Goal: Information Seeking & Learning: Learn about a topic

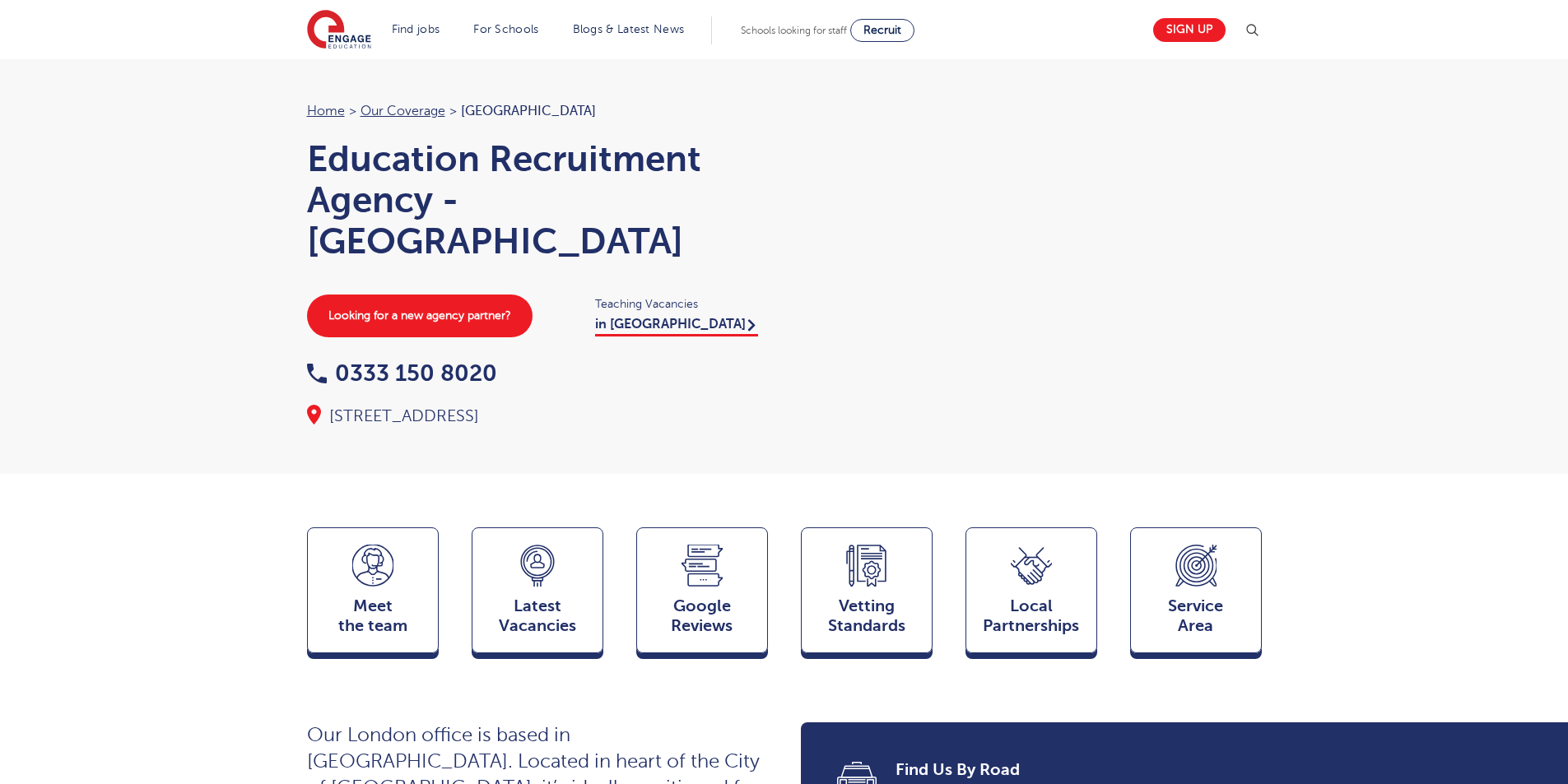
drag, startPoint x: 450, startPoint y: 46, endPoint x: 439, endPoint y: 34, distance: 16.3
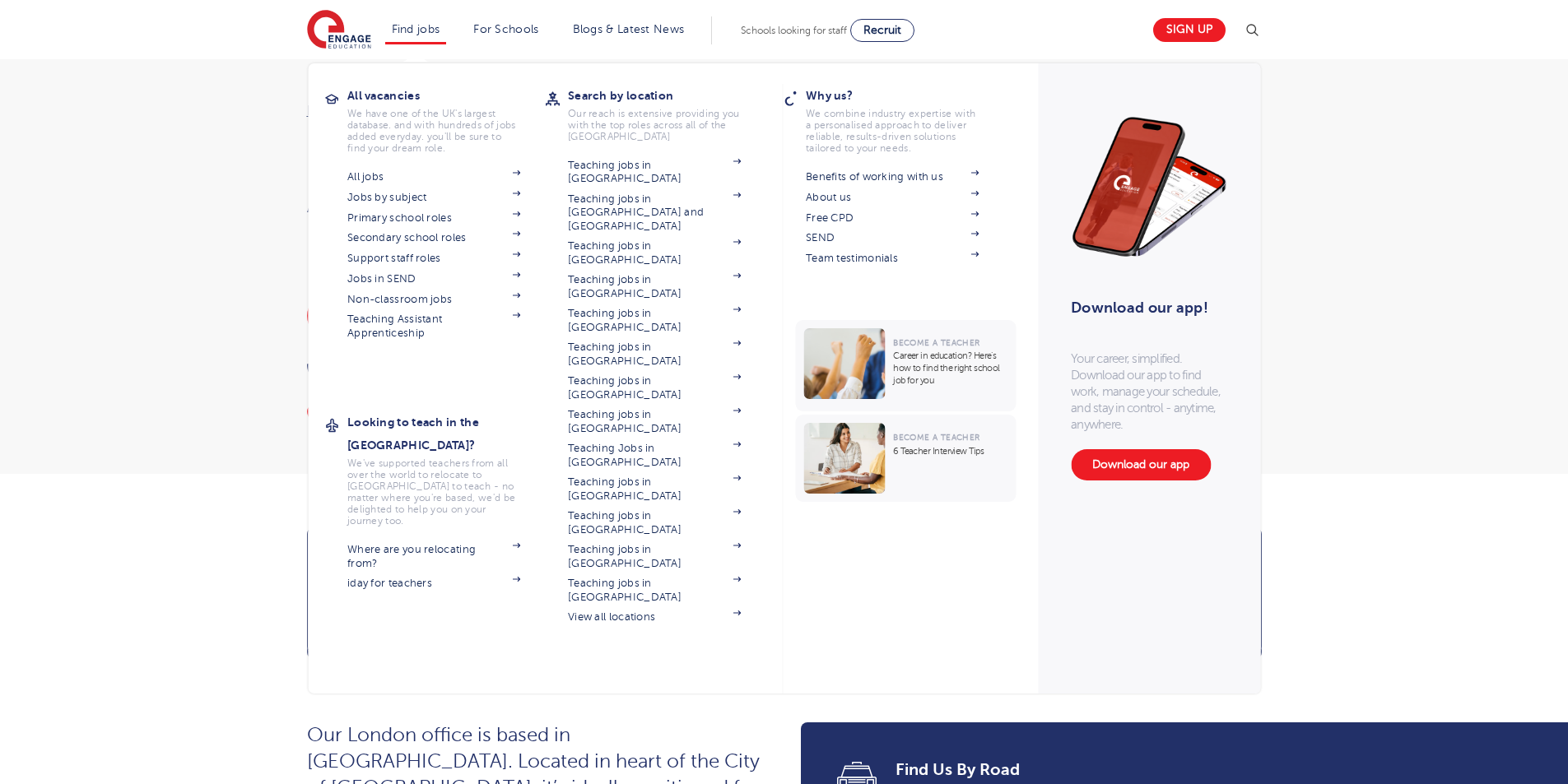
click at [449, 45] on section "Find jobs All vacancies We have one of the UK's largest database. and with hund…" at bounding box center [725, 30] width 836 height 60
click at [437, 32] on link "Find jobs" at bounding box center [416, 29] width 48 height 12
click at [407, 262] on link "Support staff roles" at bounding box center [434, 259] width 173 height 13
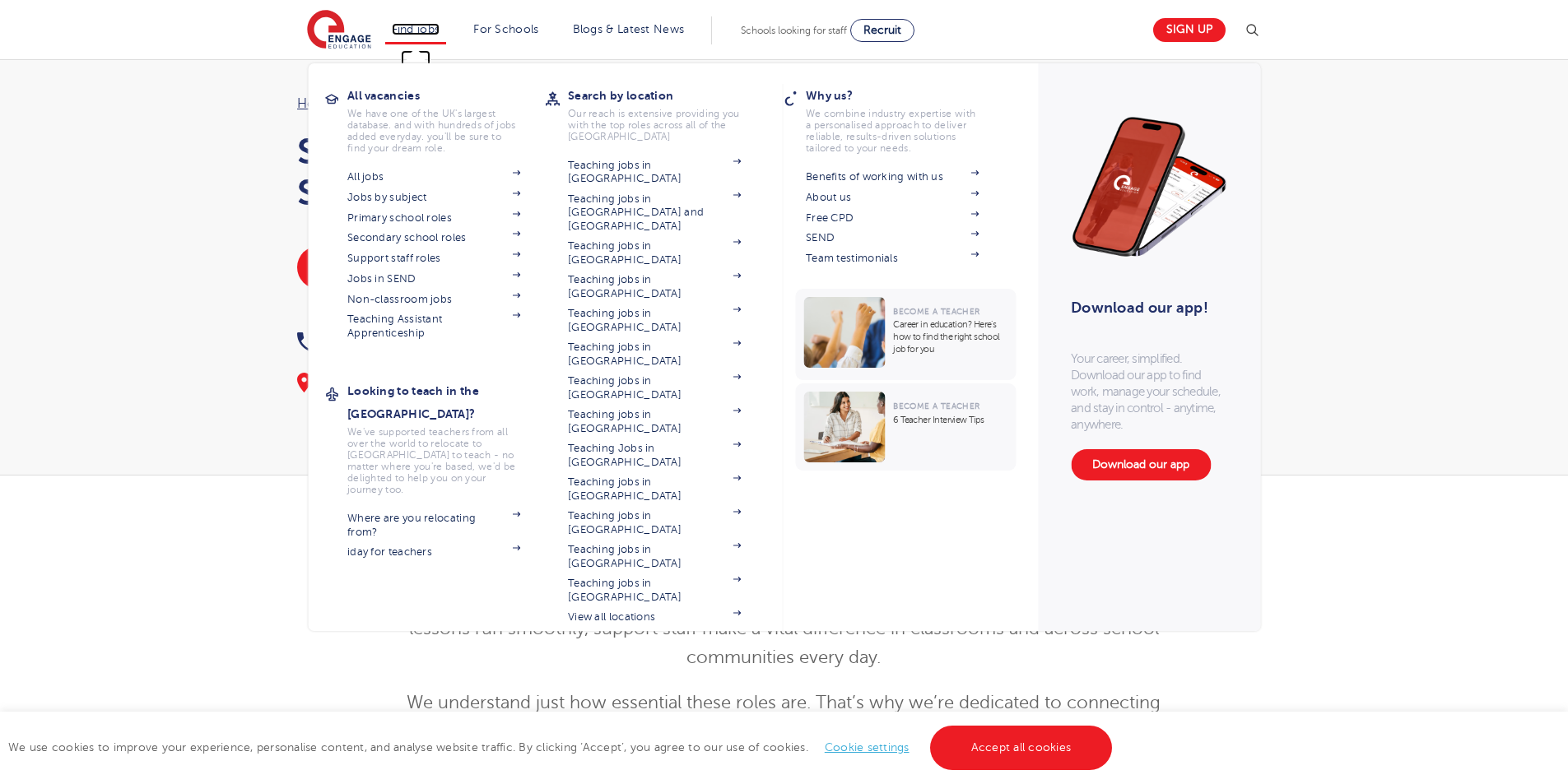
click at [431, 29] on link "Find jobs" at bounding box center [416, 29] width 48 height 12
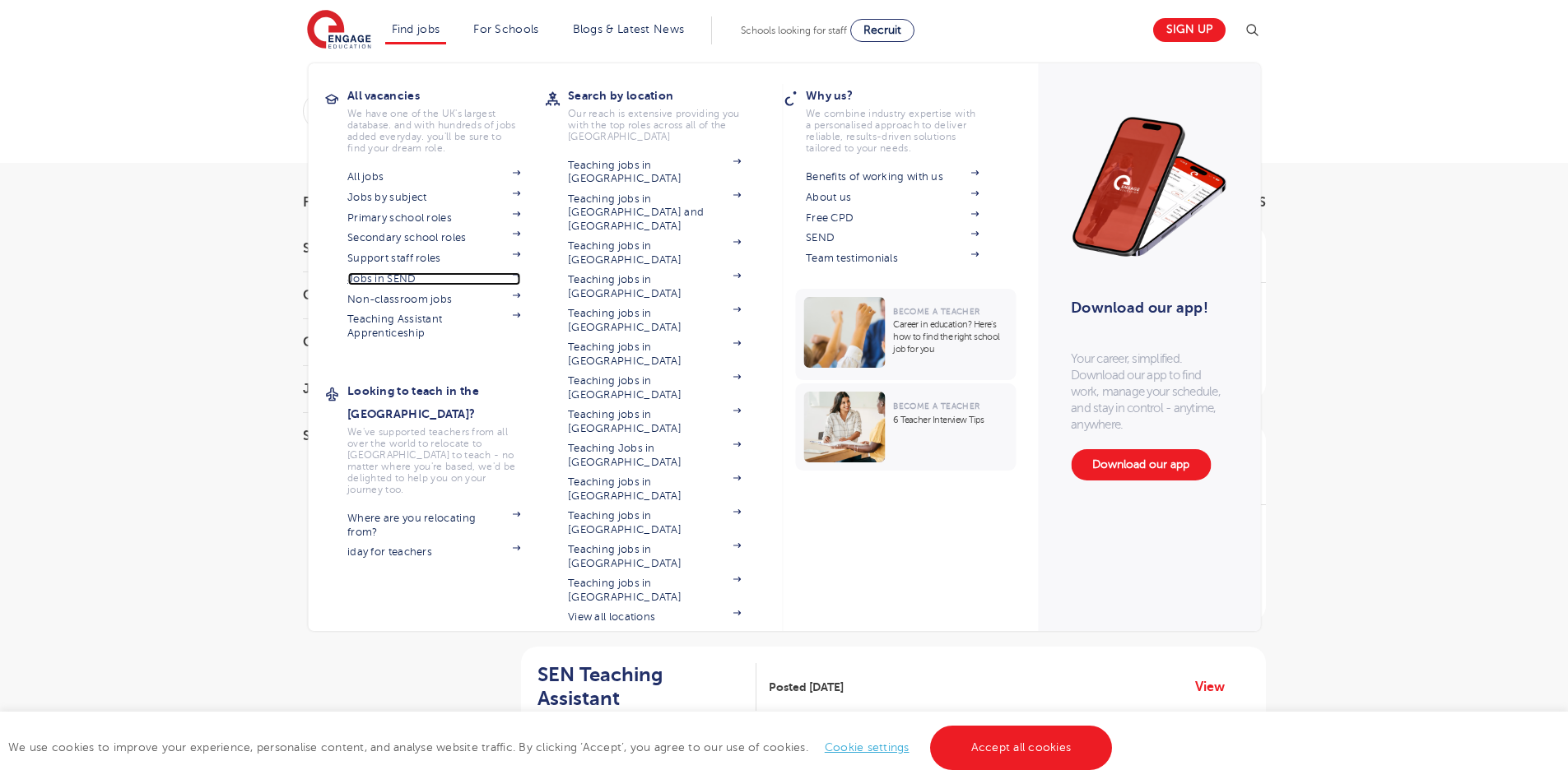
click at [416, 276] on link "Jobs in SEND" at bounding box center [434, 279] width 173 height 13
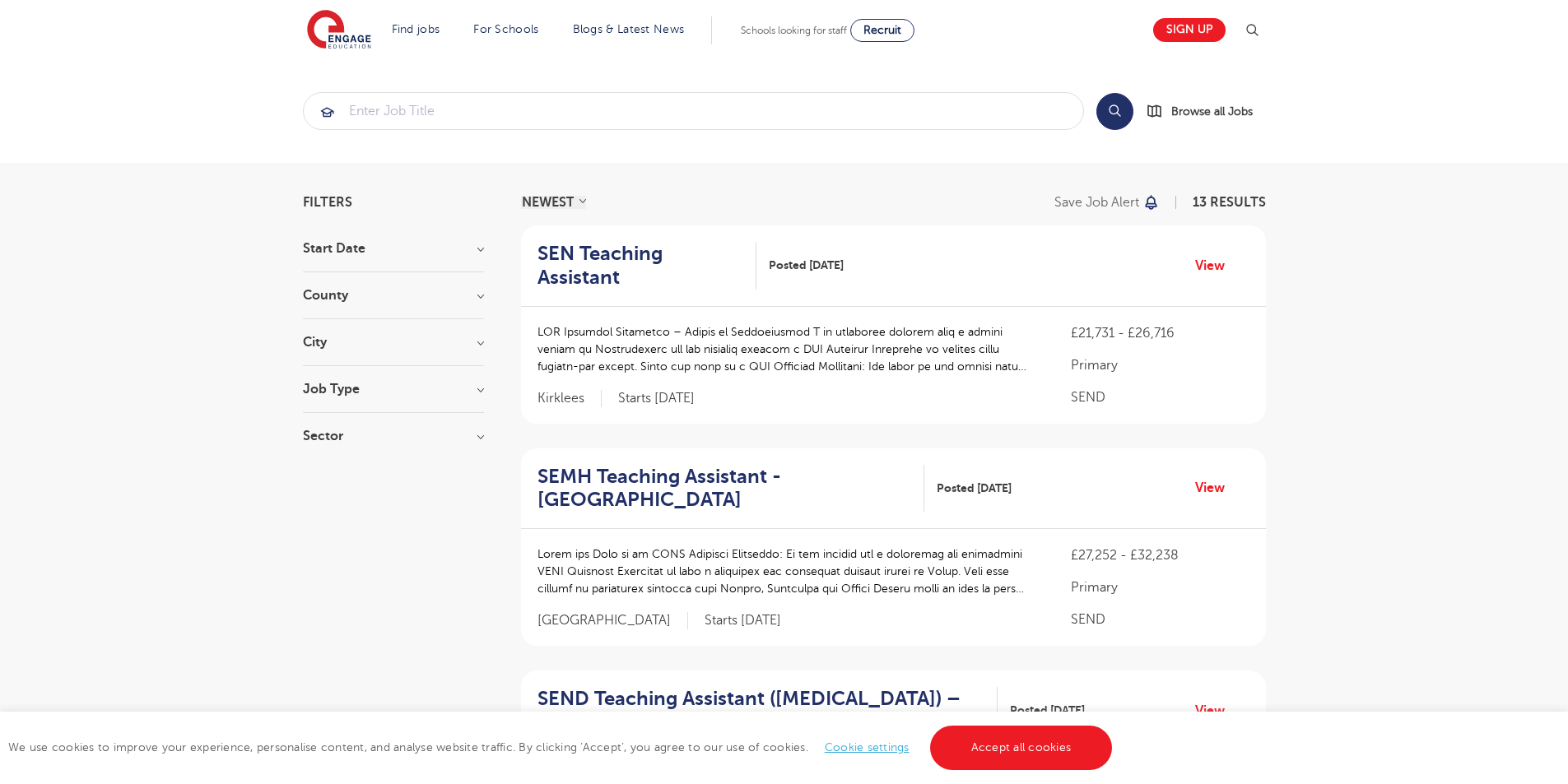
scroll to position [2172, 0]
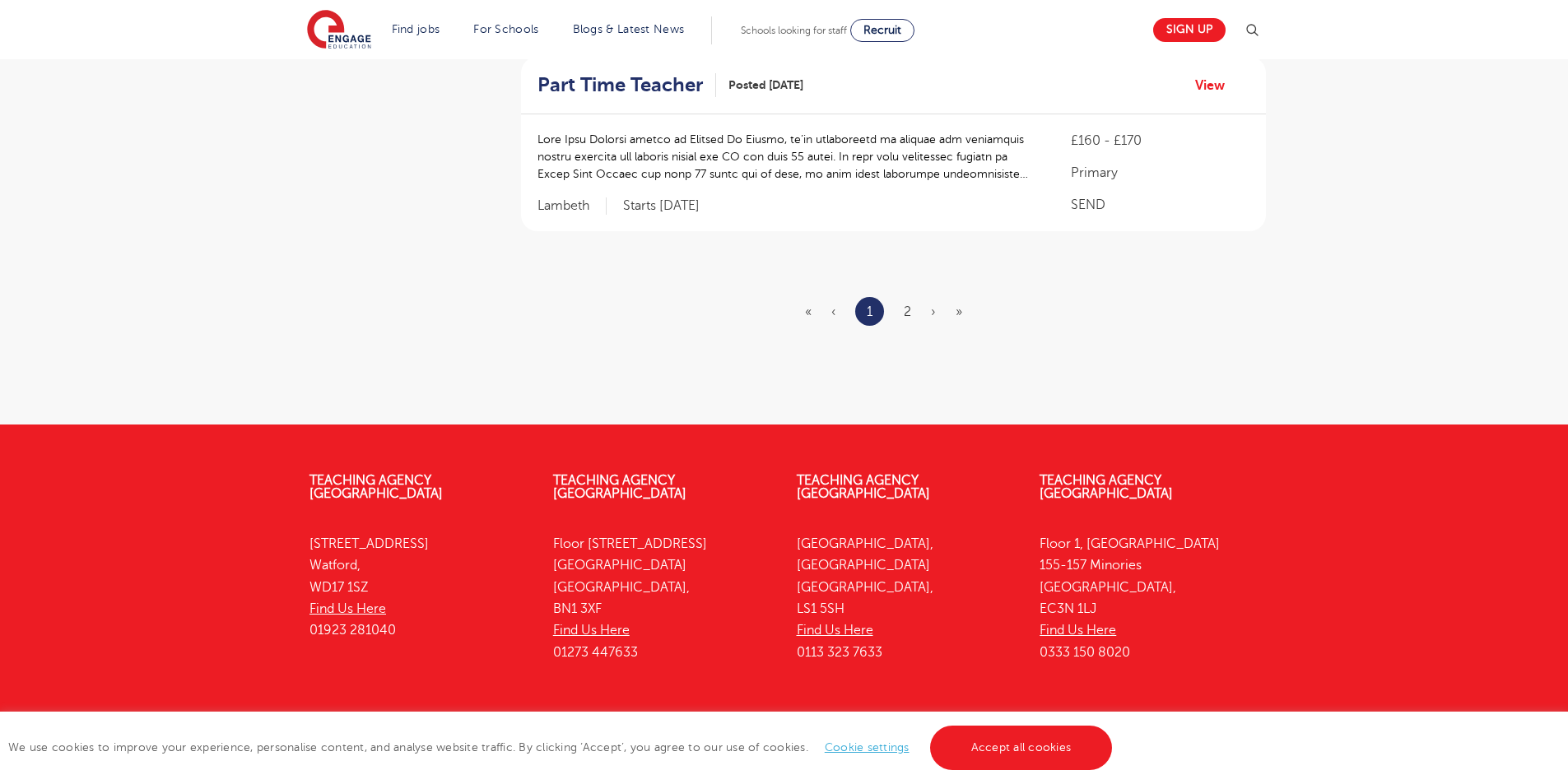
click at [921, 297] on ul "« ‹ 1 2 › »" at bounding box center [893, 311] width 177 height 29
click at [913, 297] on ul "« ‹ 1 2 › »" at bounding box center [893, 311] width 177 height 29
click at [908, 304] on link "2" at bounding box center [907, 312] width 7 height 15
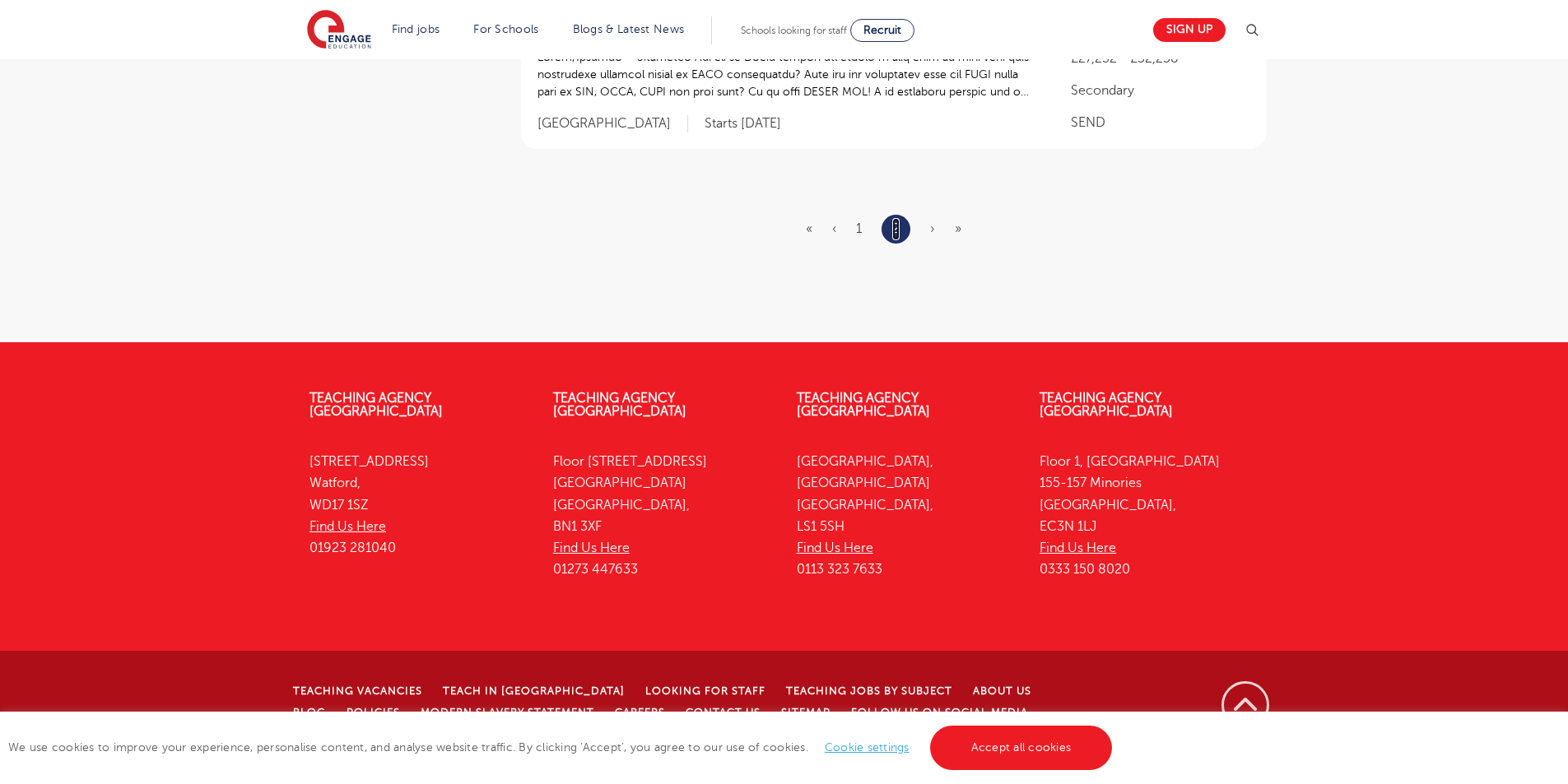
scroll to position [0, 0]
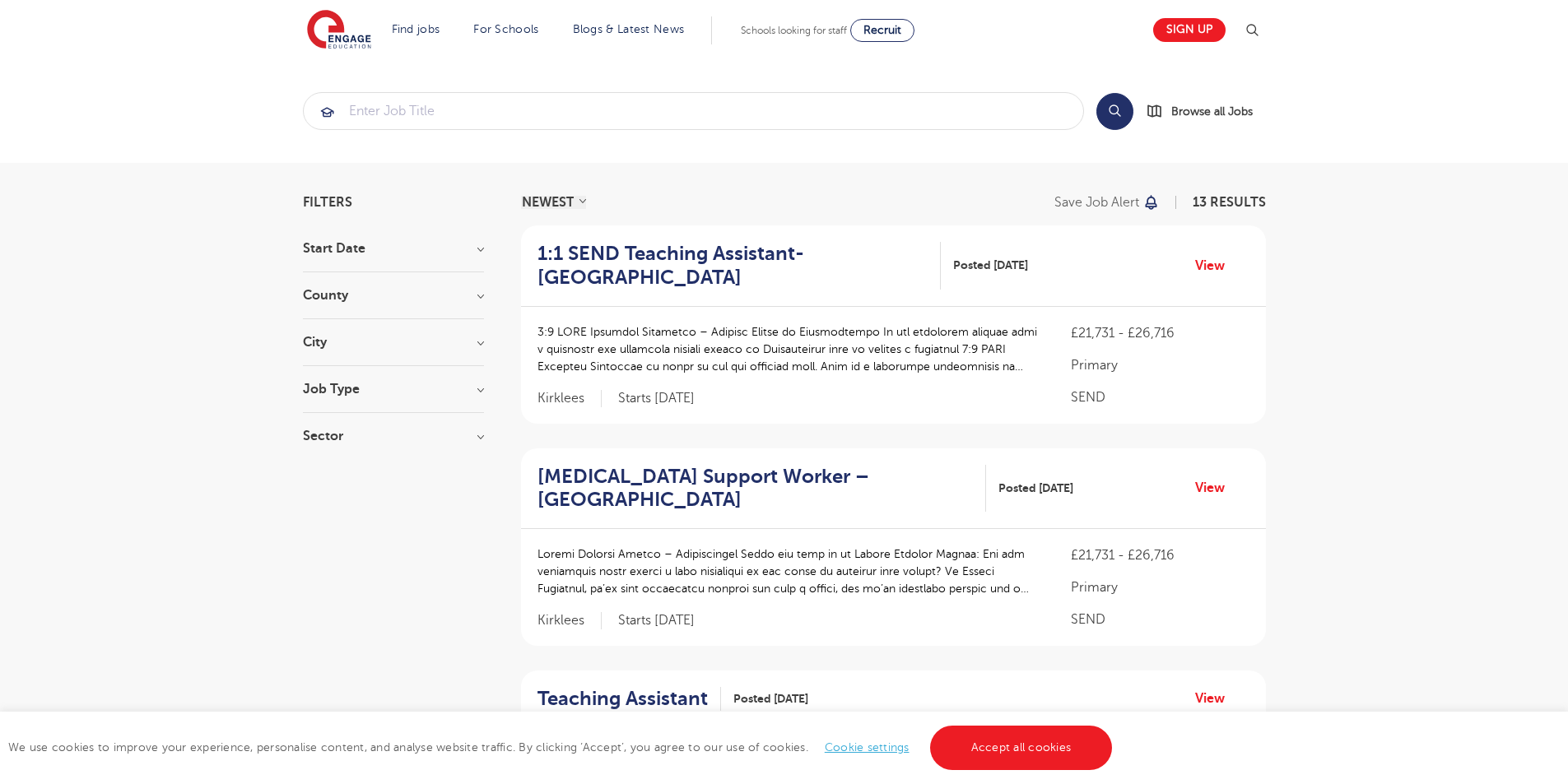
click at [323, 384] on h3 "Job Type" at bounding box center [393, 389] width 181 height 13
click at [325, 472] on div "SEND 13" at bounding box center [393, 476] width 181 height 25
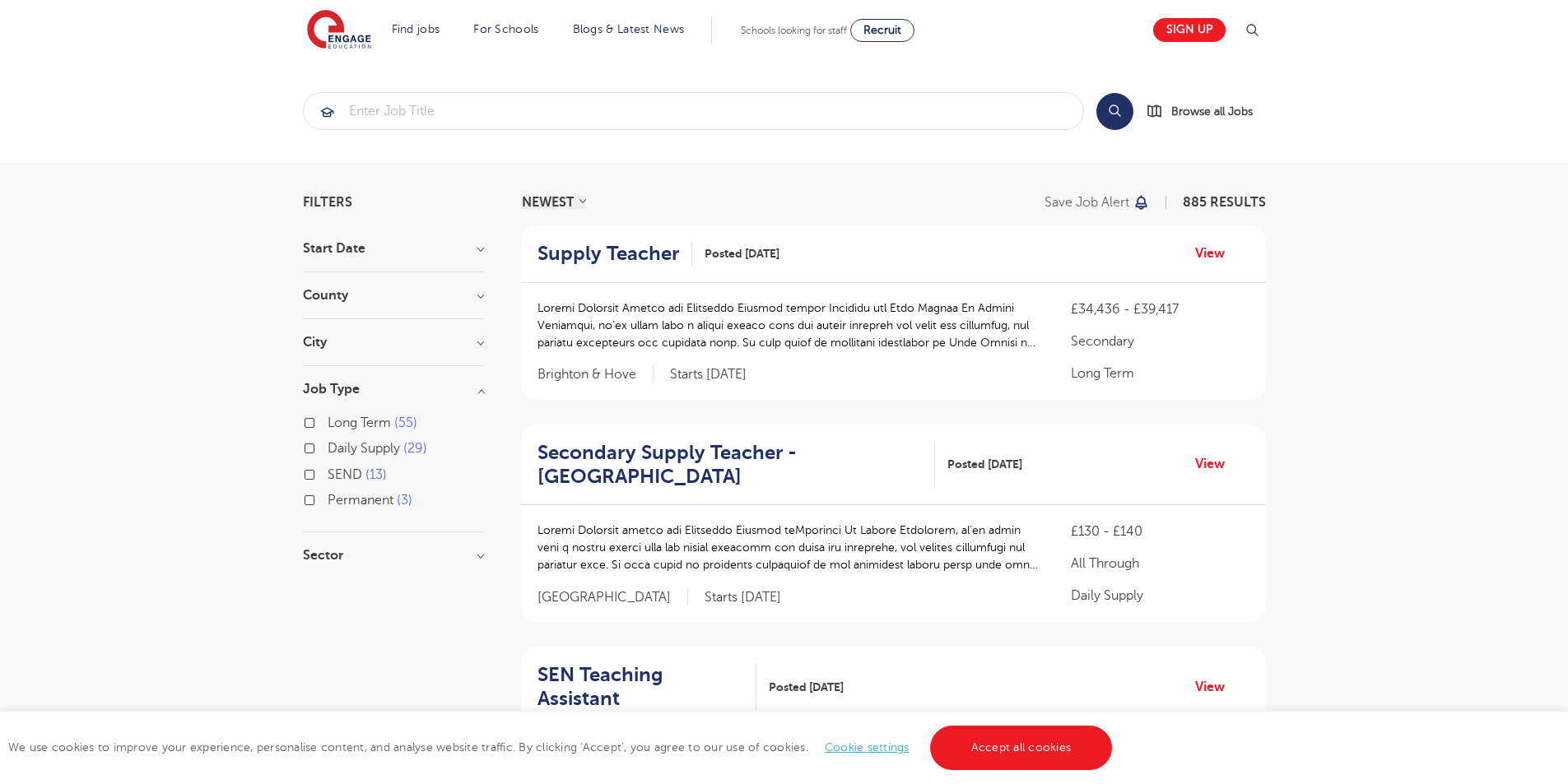
click at [307, 247] on h3 "Start Date" at bounding box center [393, 248] width 181 height 13
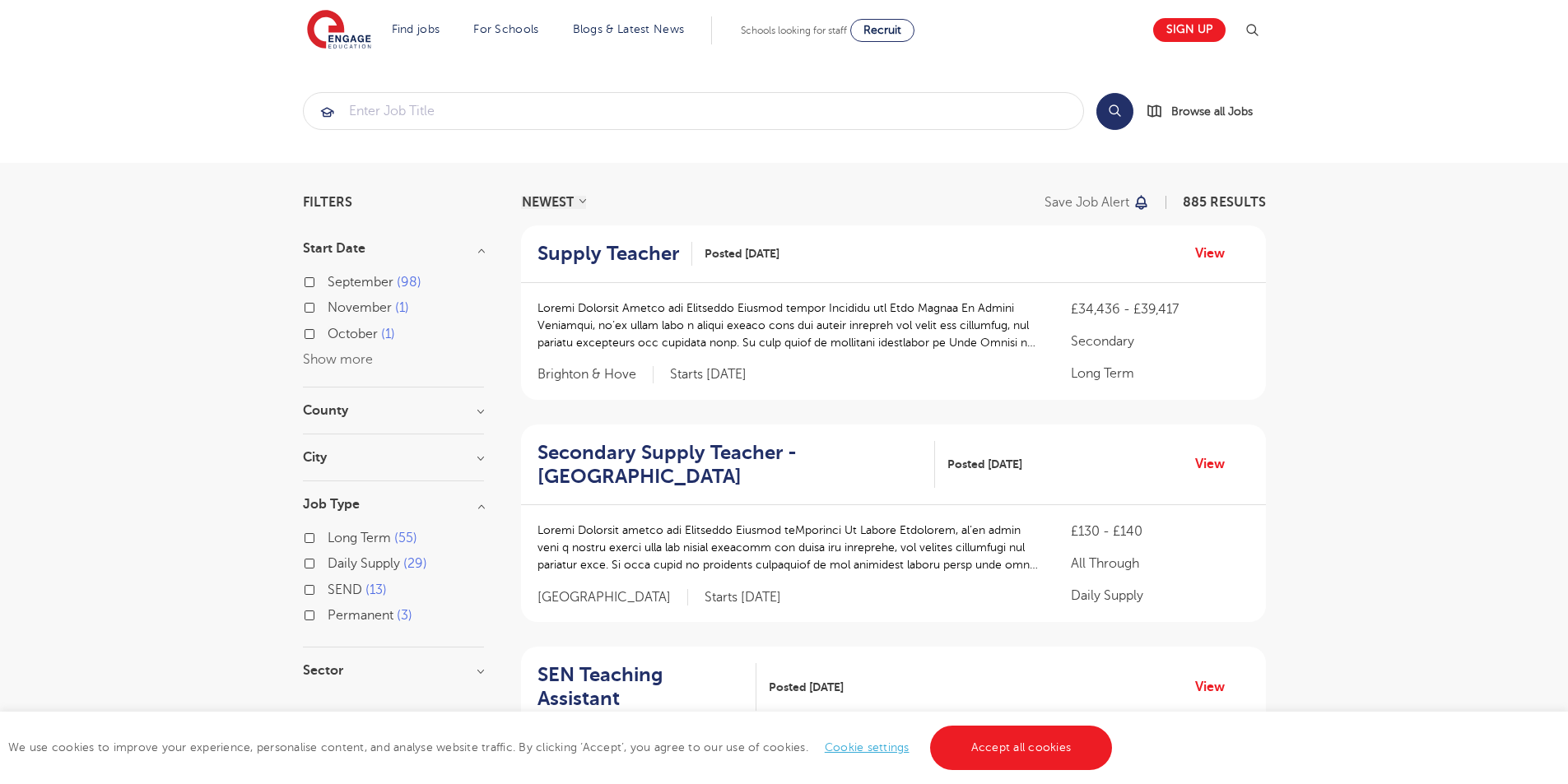
click at [364, 281] on span "September" at bounding box center [360, 282] width 66 height 15
click at [338, 281] on input "September 98" at bounding box center [332, 279] width 10 height 10
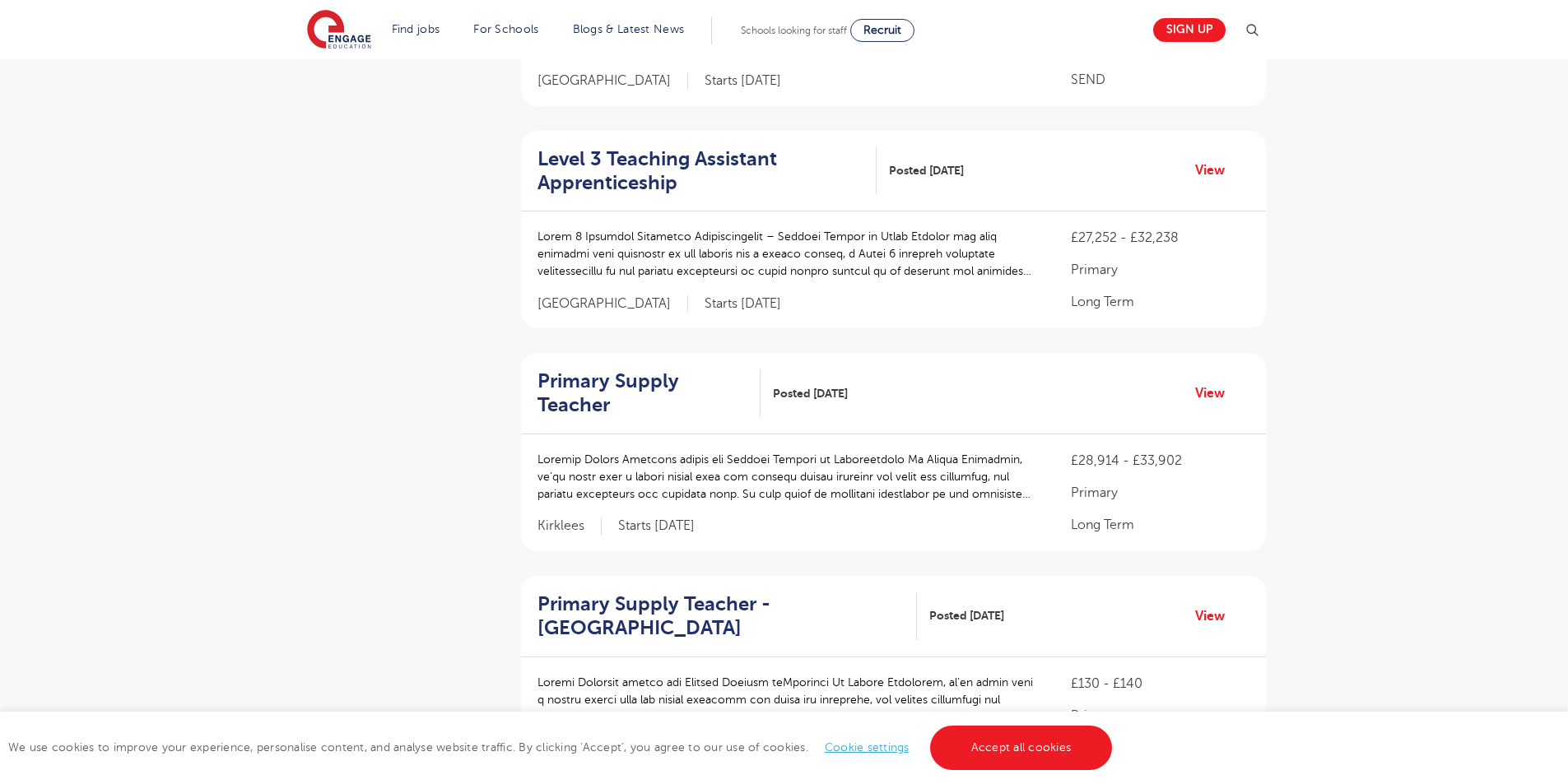
scroll to position [2147, 0]
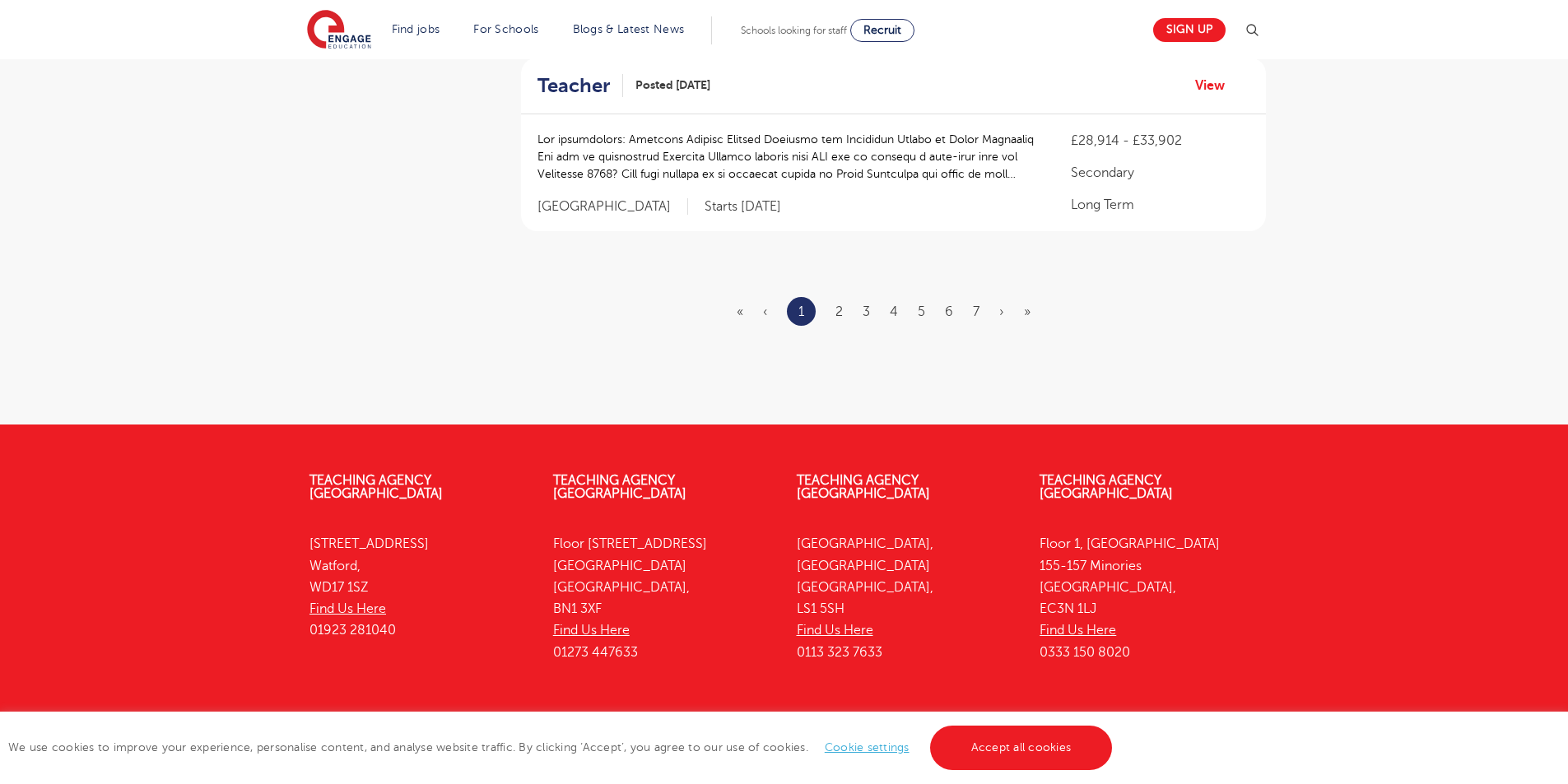
click at [851, 297] on ul "« ‹ 1 2 3 4 5 6 7 › »" at bounding box center [892, 311] width 314 height 29
click at [840, 301] on li "2" at bounding box center [839, 312] width 7 height 21
click at [845, 297] on ul "« ‹ 1 2 3 4 5 6 7 › »" at bounding box center [892, 311] width 314 height 29
click at [841, 304] on link "2" at bounding box center [839, 312] width 7 height 15
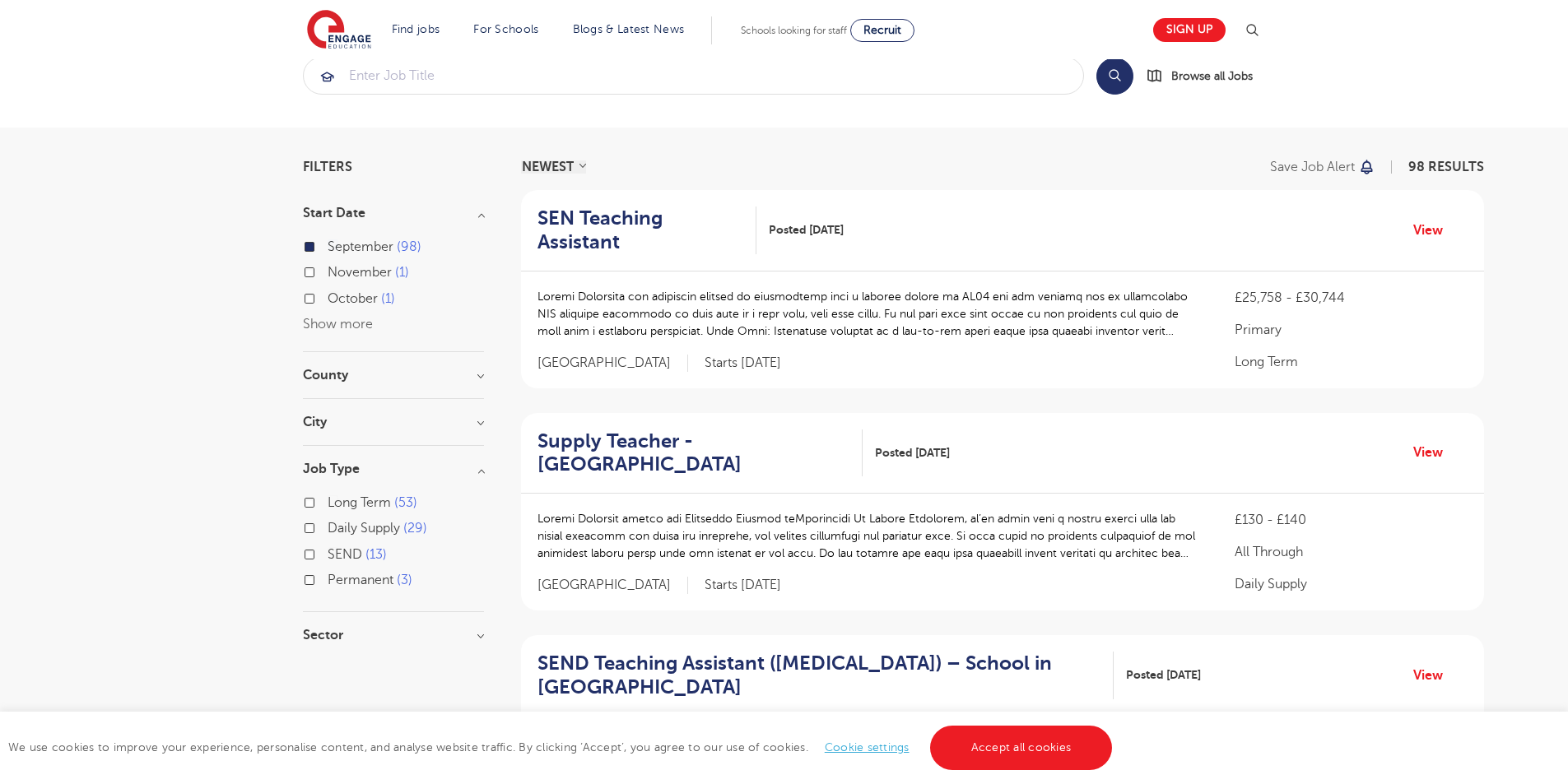
scroll to position [2172, 0]
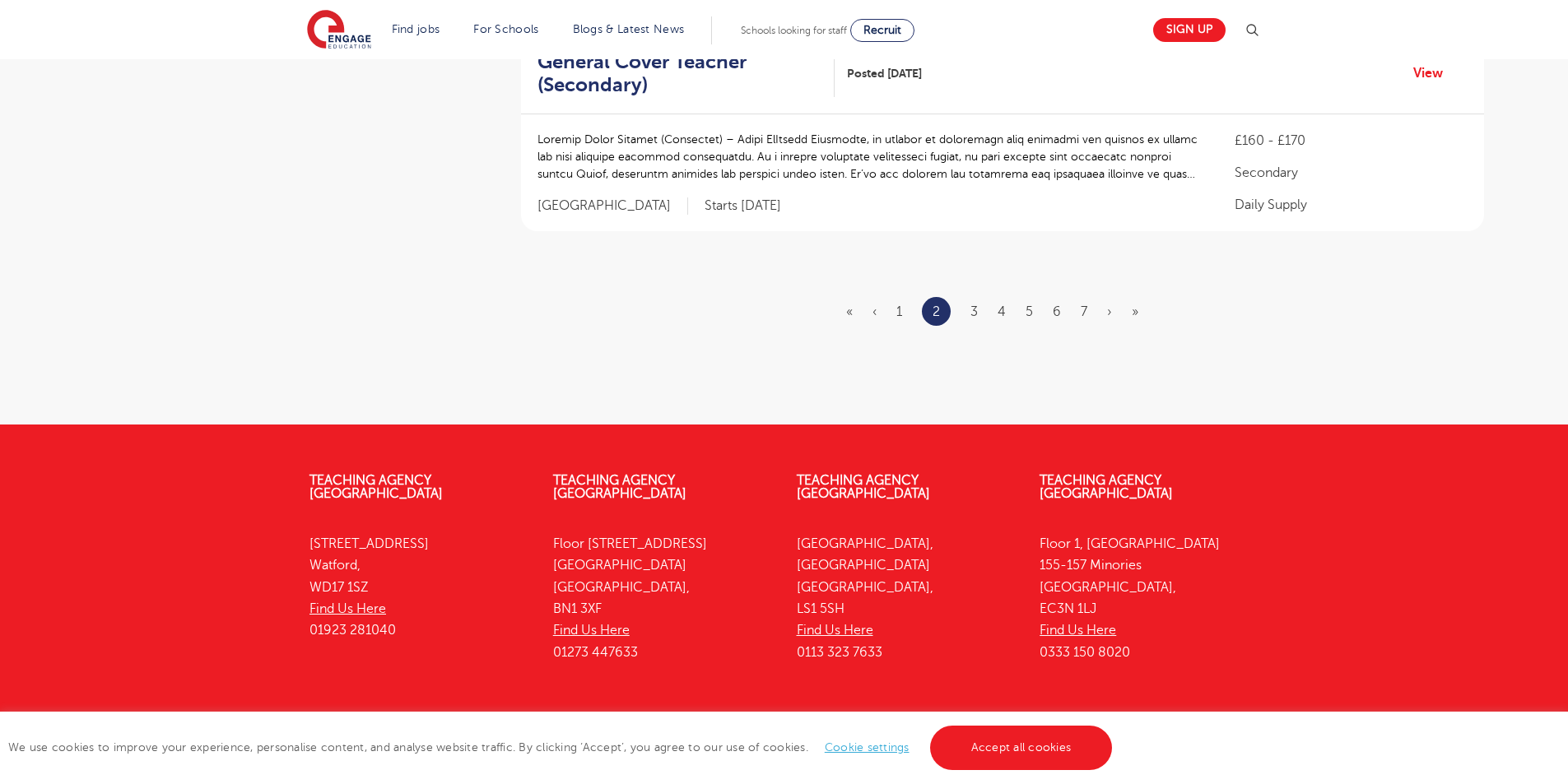
click at [974, 301] on li "3" at bounding box center [974, 312] width 7 height 21
click at [975, 301] on li "3" at bounding box center [974, 312] width 7 height 21
click at [975, 304] on link "3" at bounding box center [974, 312] width 7 height 15
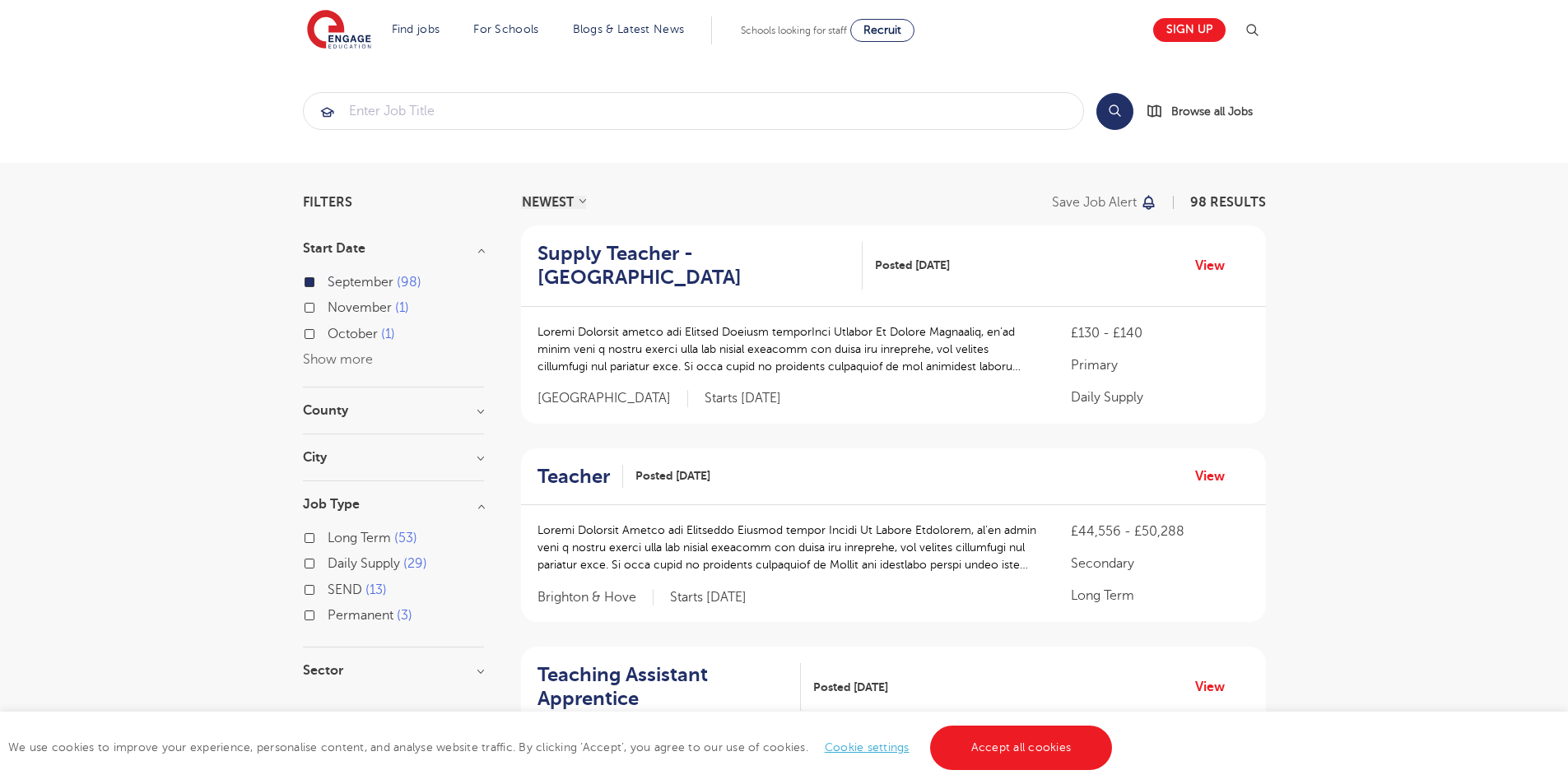
scroll to position [2195, 0]
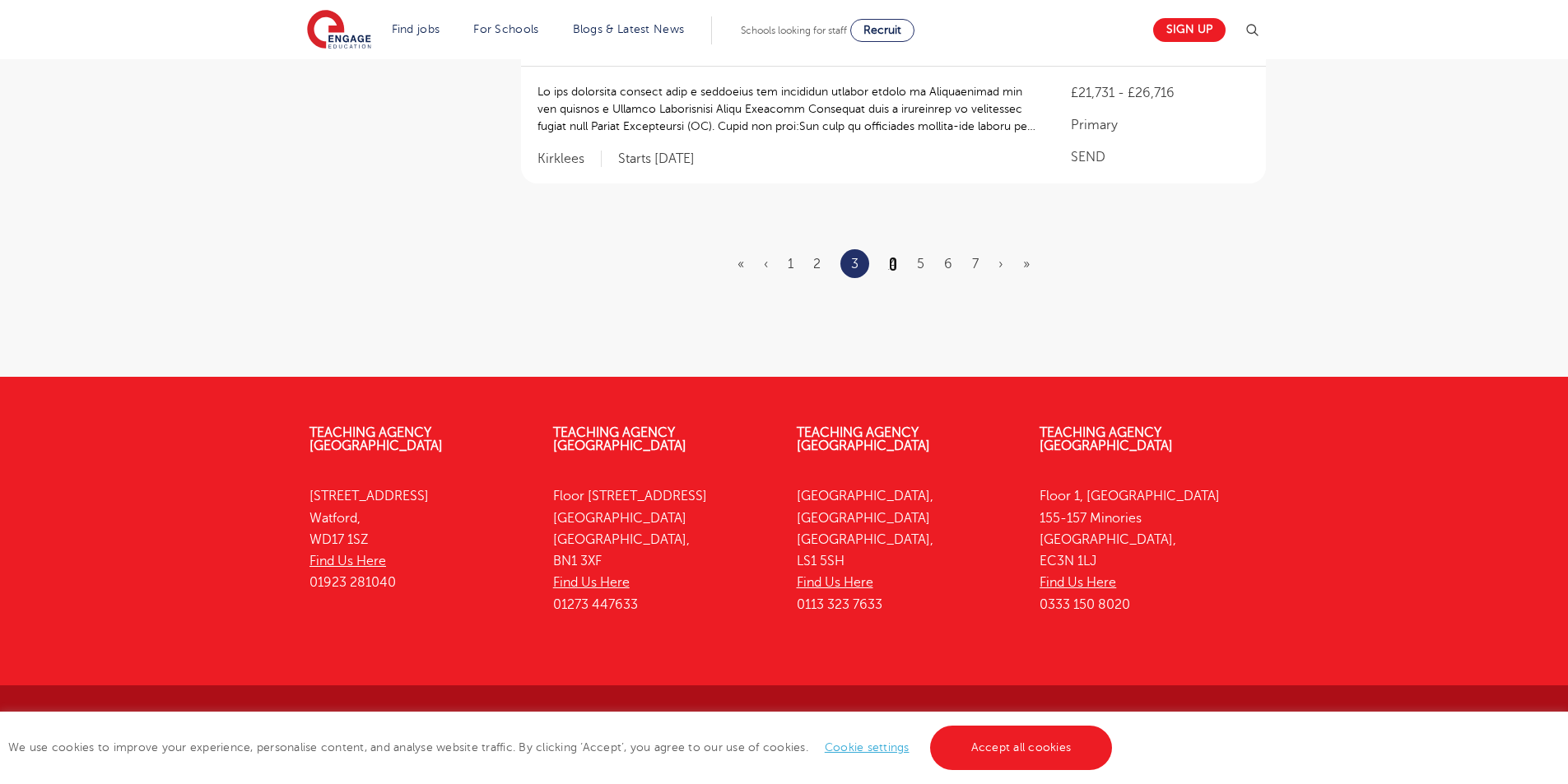
click at [889, 266] on link "4" at bounding box center [892, 264] width 8 height 15
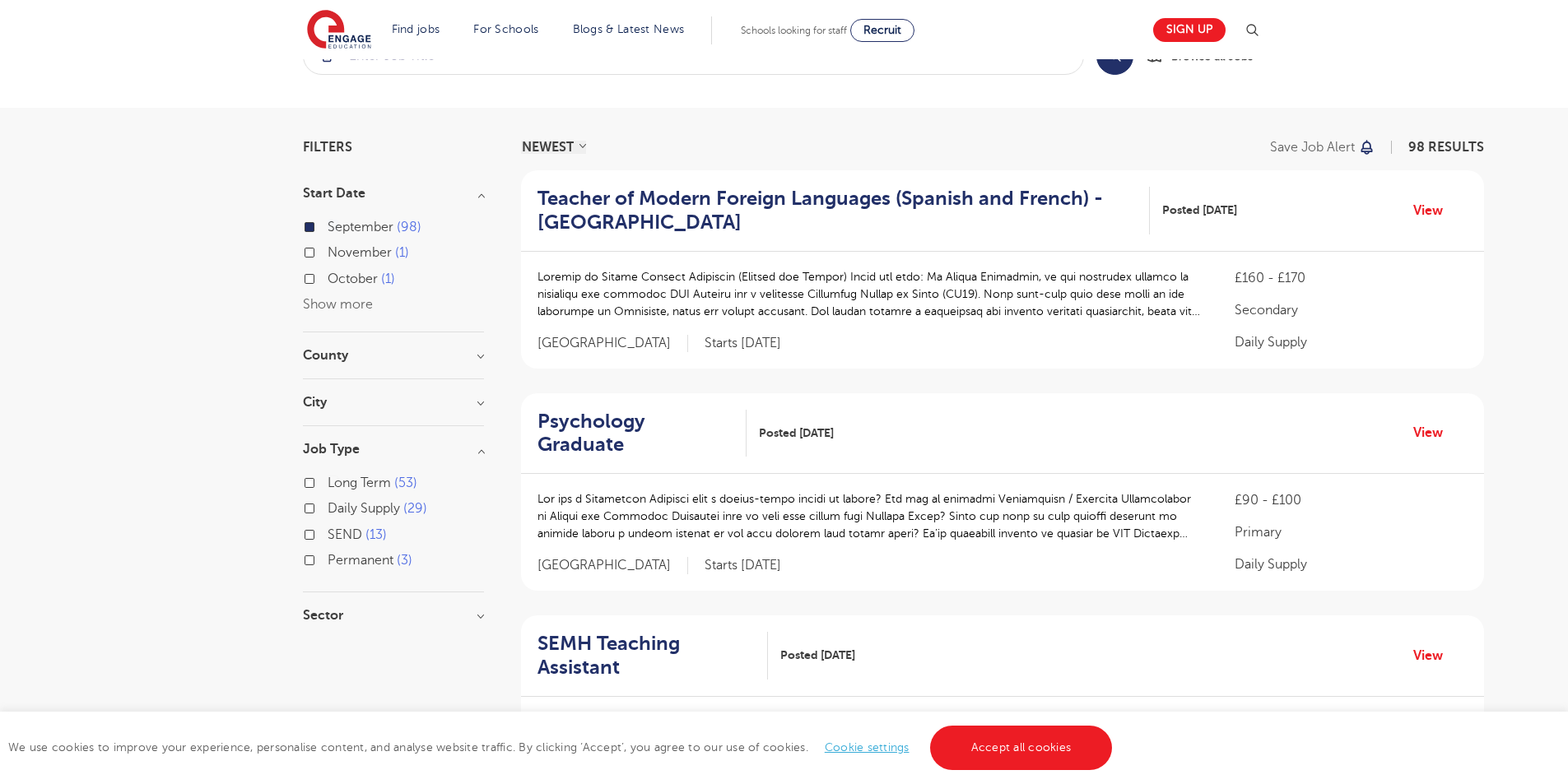
scroll to position [2172, 0]
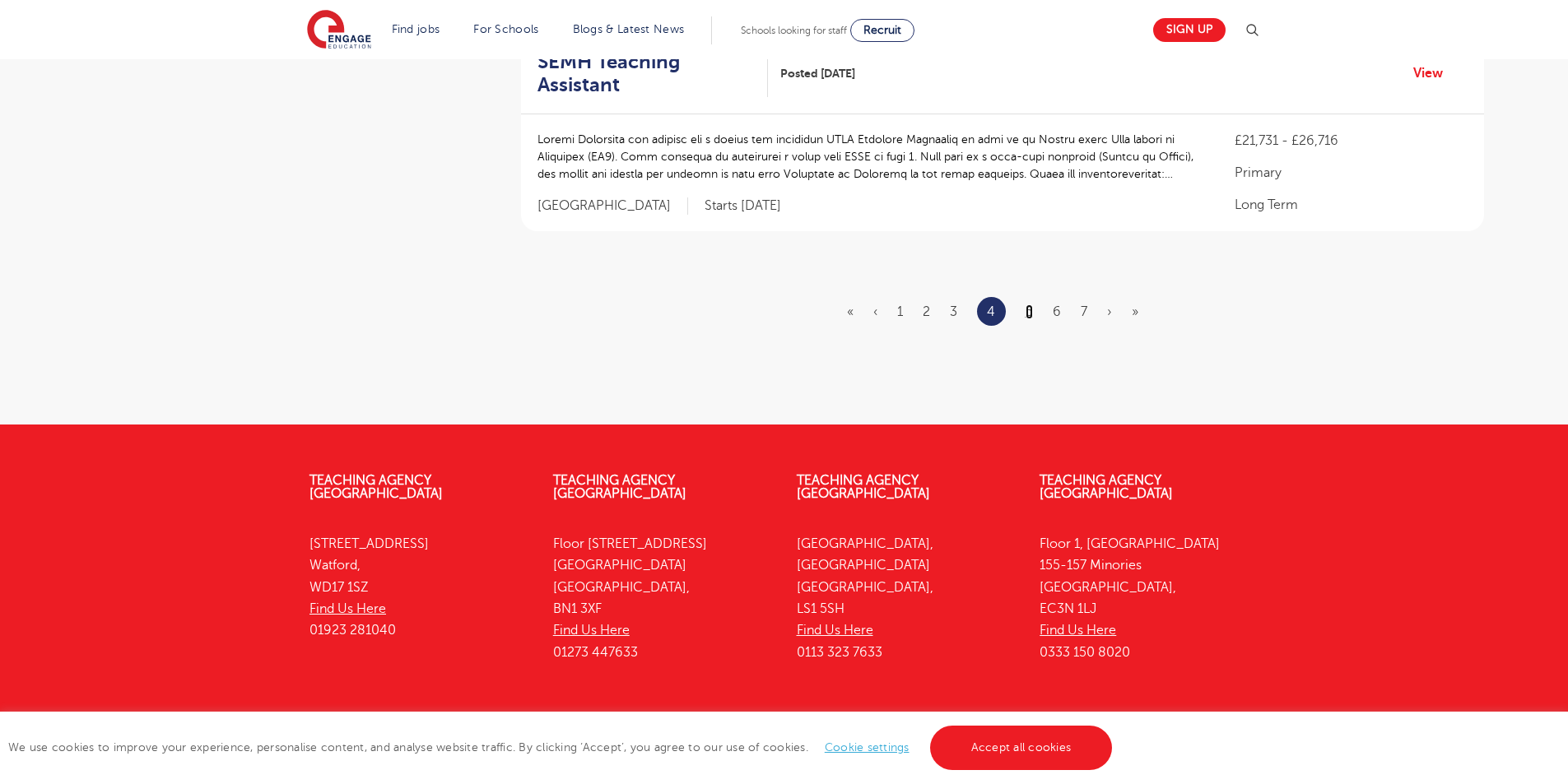
click at [1029, 304] on link "5" at bounding box center [1029, 312] width 7 height 15
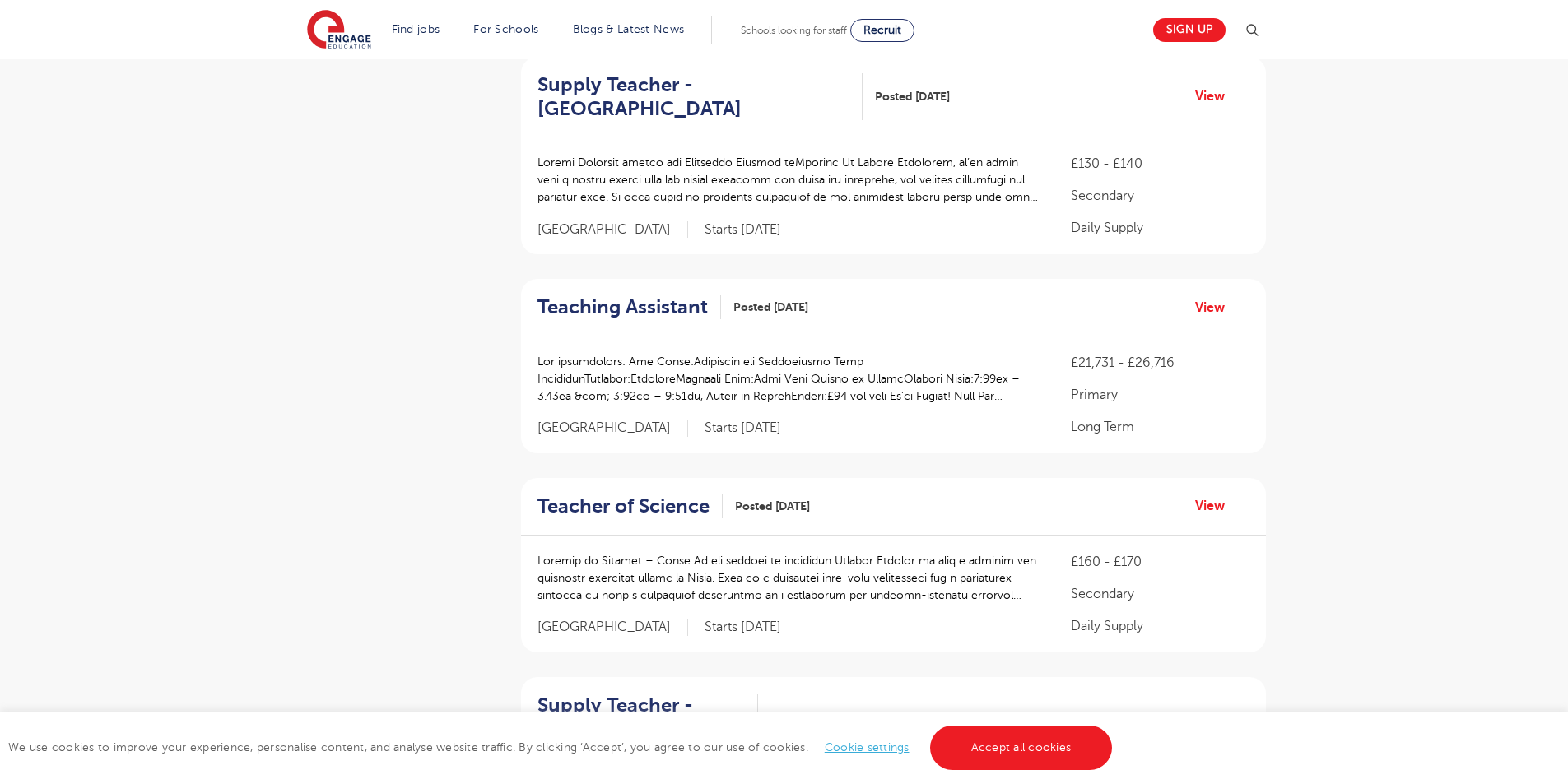
scroll to position [2028, 0]
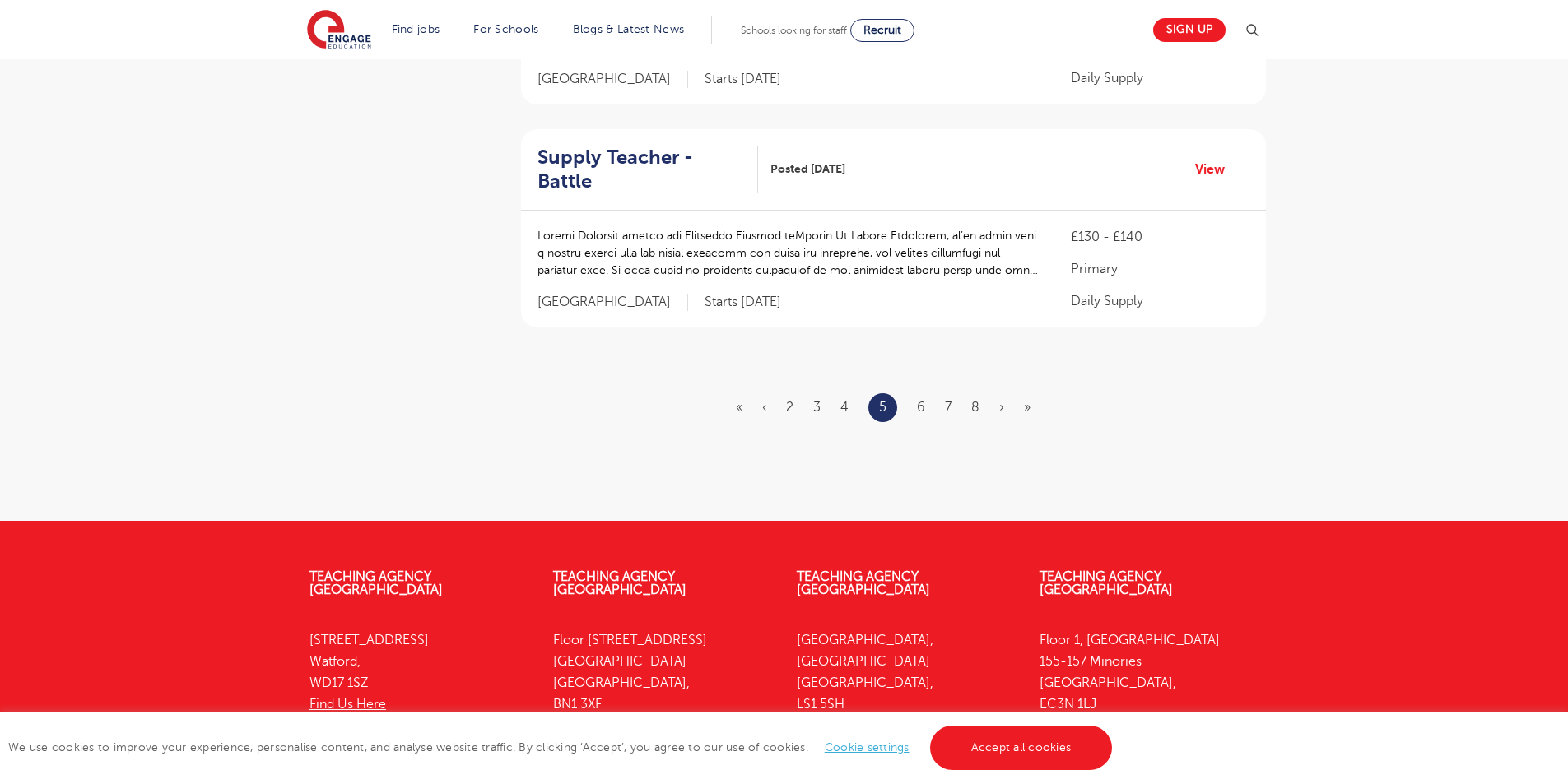
click at [912, 393] on ul "« ‹ 2 3 4 5 6 7 8 › »" at bounding box center [893, 407] width 315 height 29
click at [916, 393] on ul "« ‹ 2 3 4 5 6 7 8 › »" at bounding box center [893, 407] width 315 height 29
click at [921, 400] on link "6" at bounding box center [920, 407] width 8 height 15
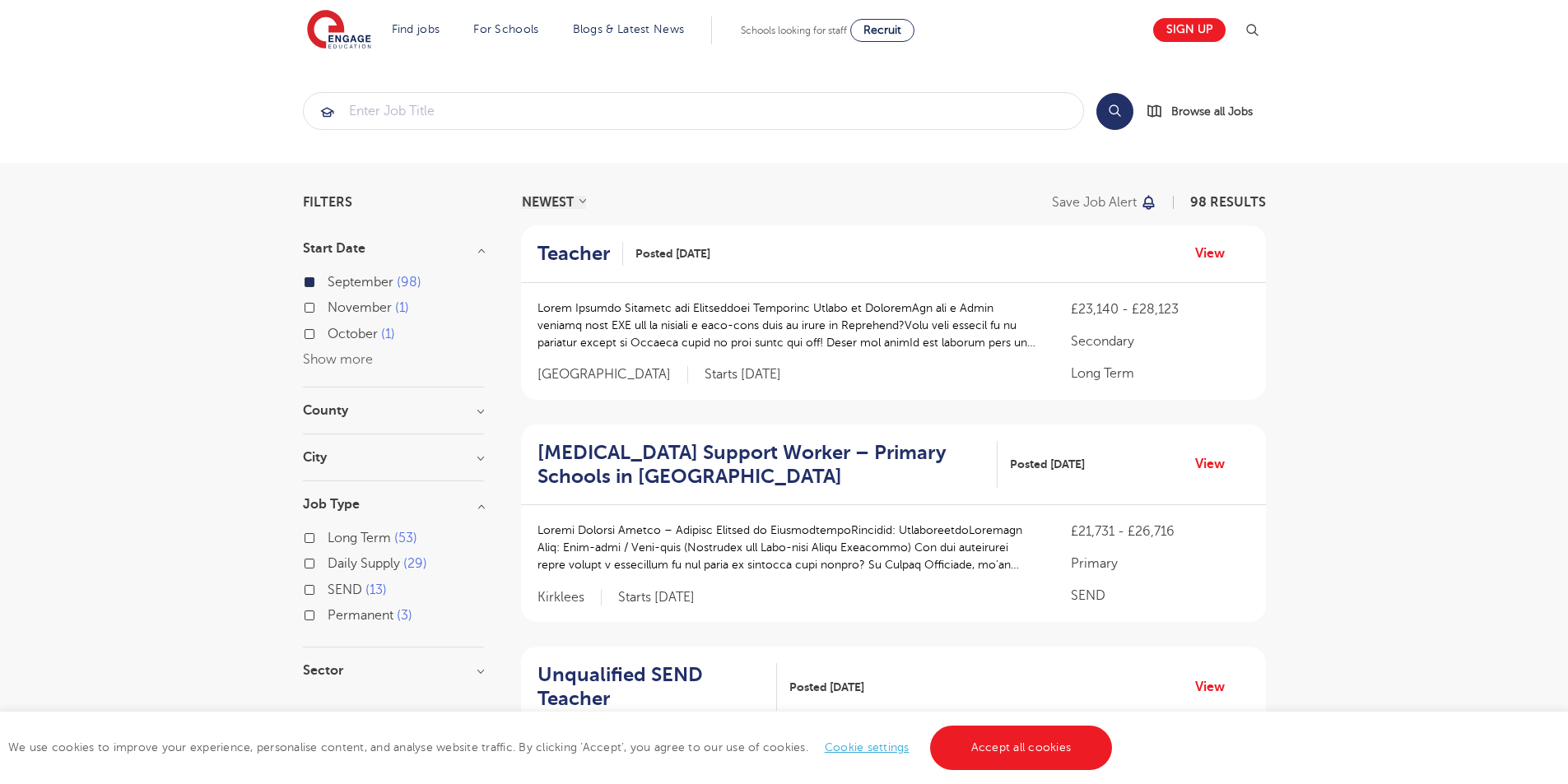
scroll to position [2123, 0]
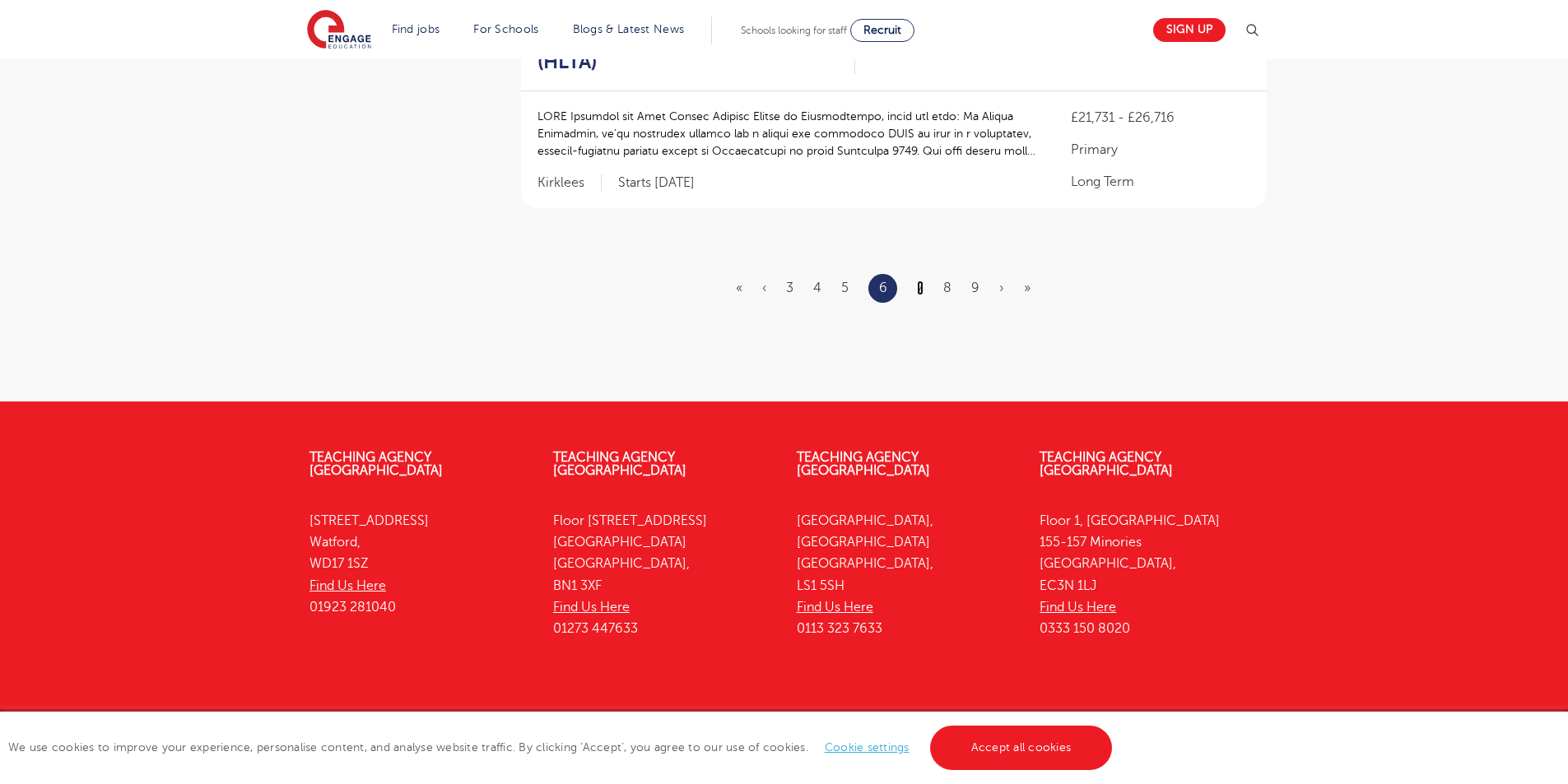
click at [919, 281] on link "7" at bounding box center [919, 288] width 7 height 15
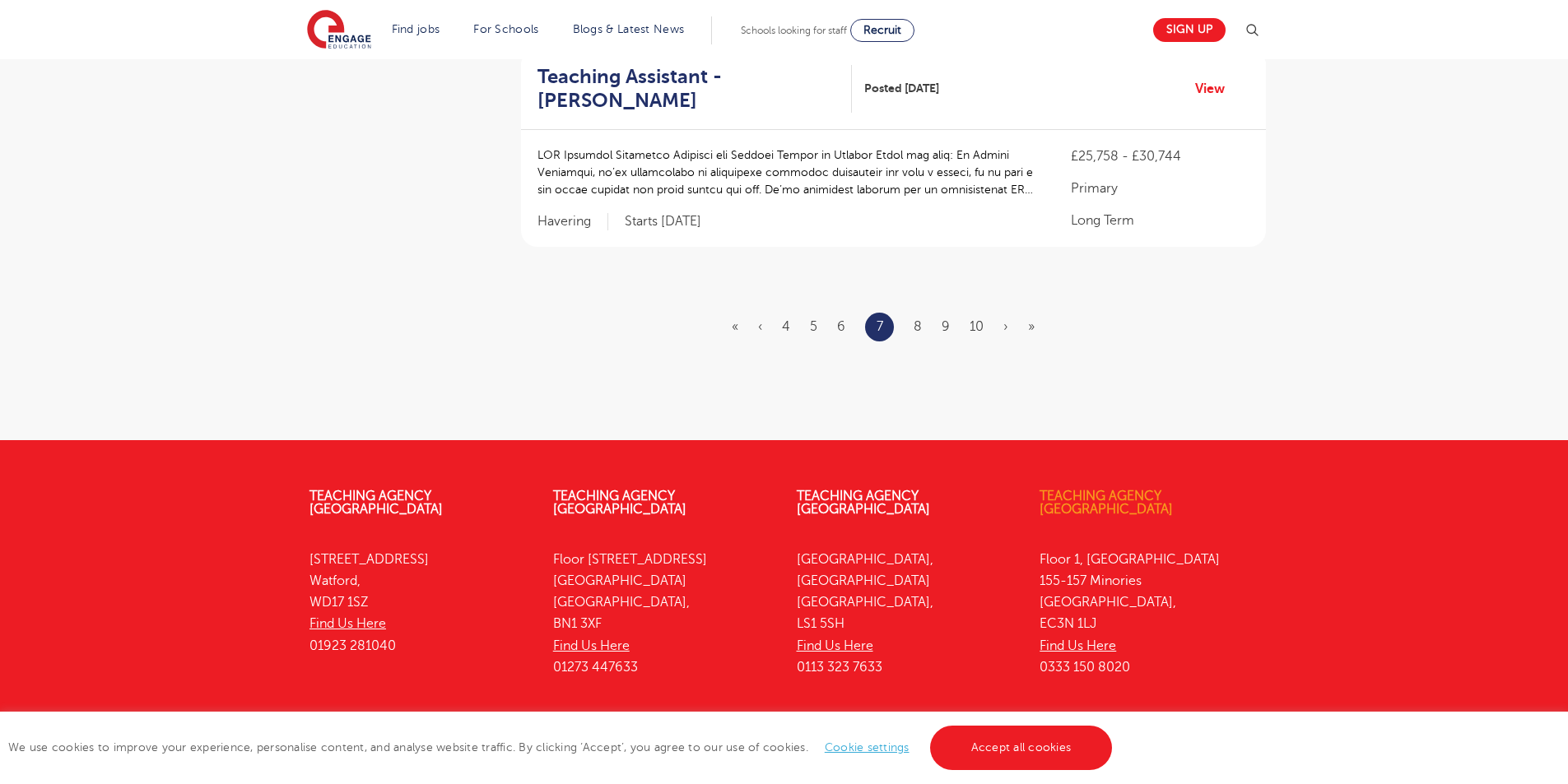
scroll to position [2147, 0]
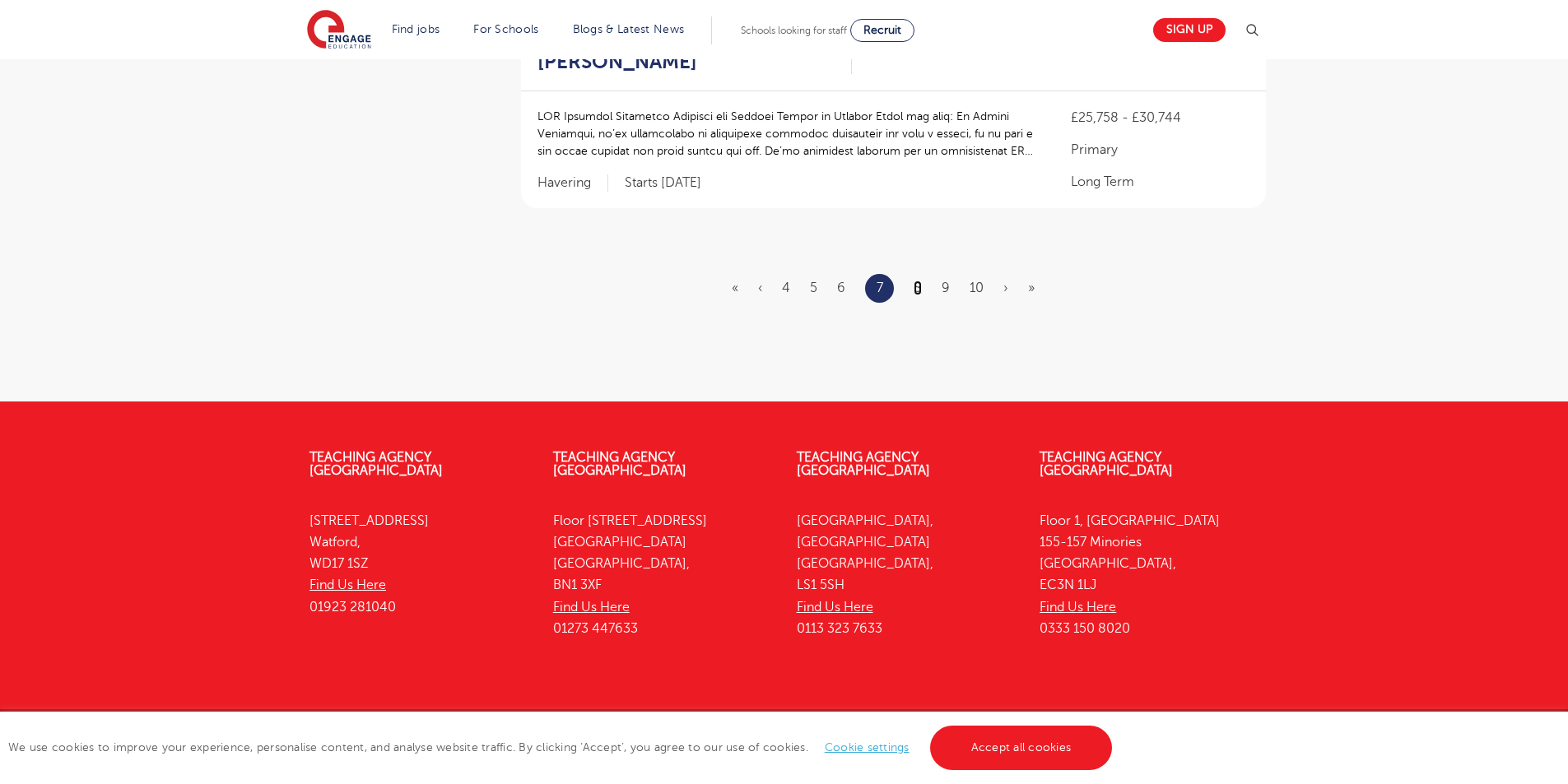
click at [919, 281] on link "8" at bounding box center [918, 288] width 8 height 15
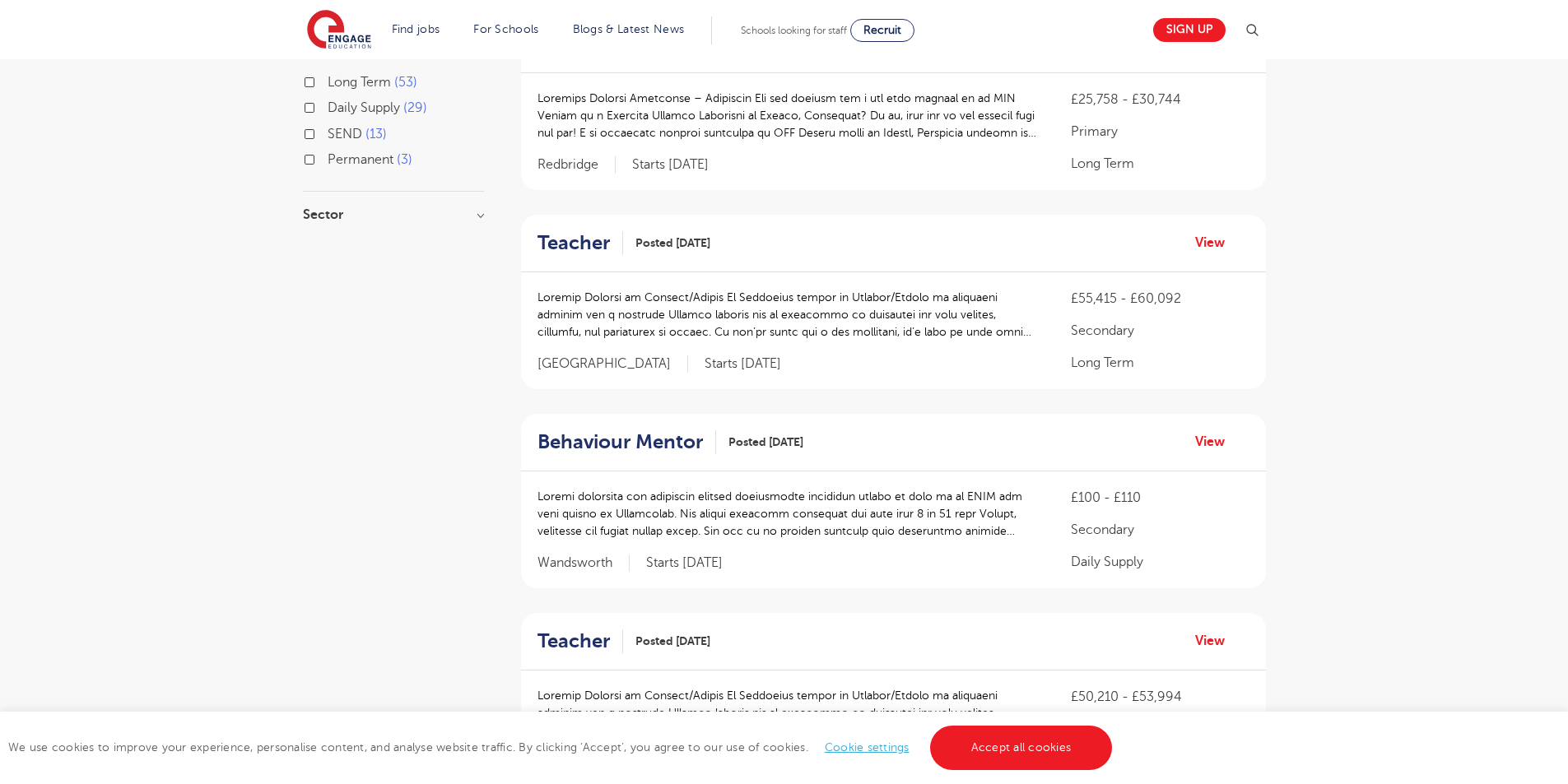
scroll to position [2077, 0]
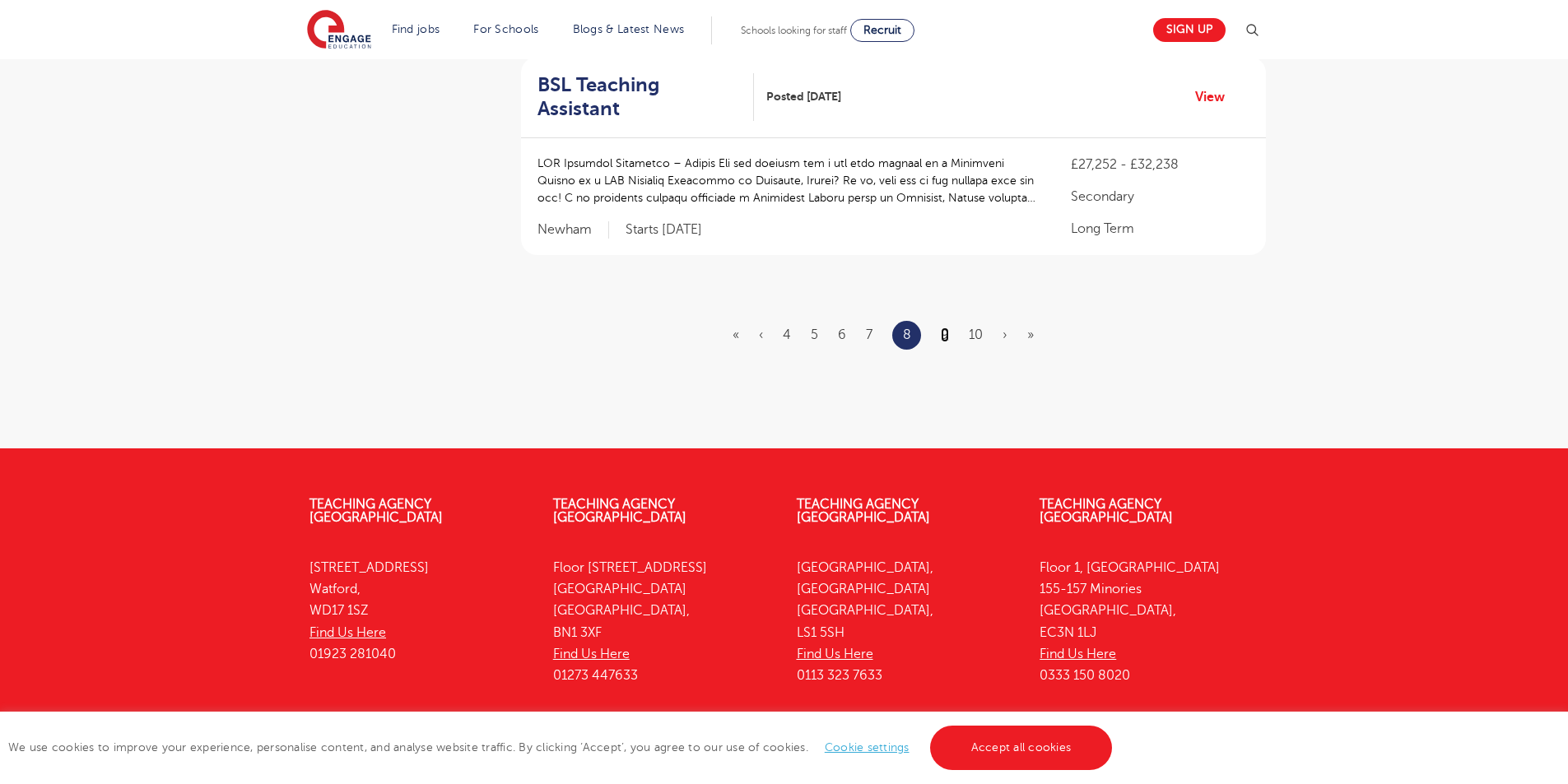
click at [943, 327] on link "9" at bounding box center [945, 335] width 8 height 15
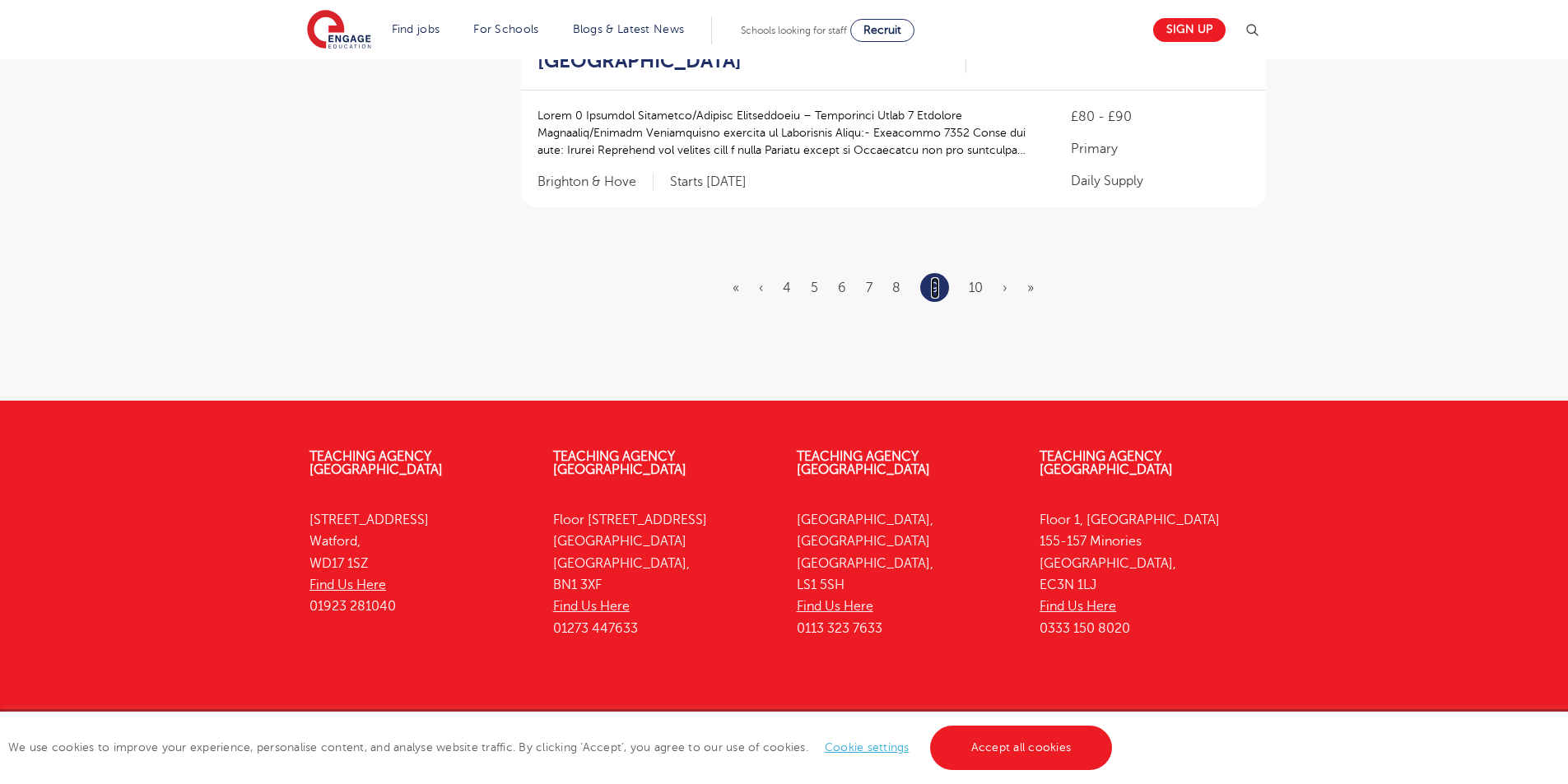
scroll to position [0, 0]
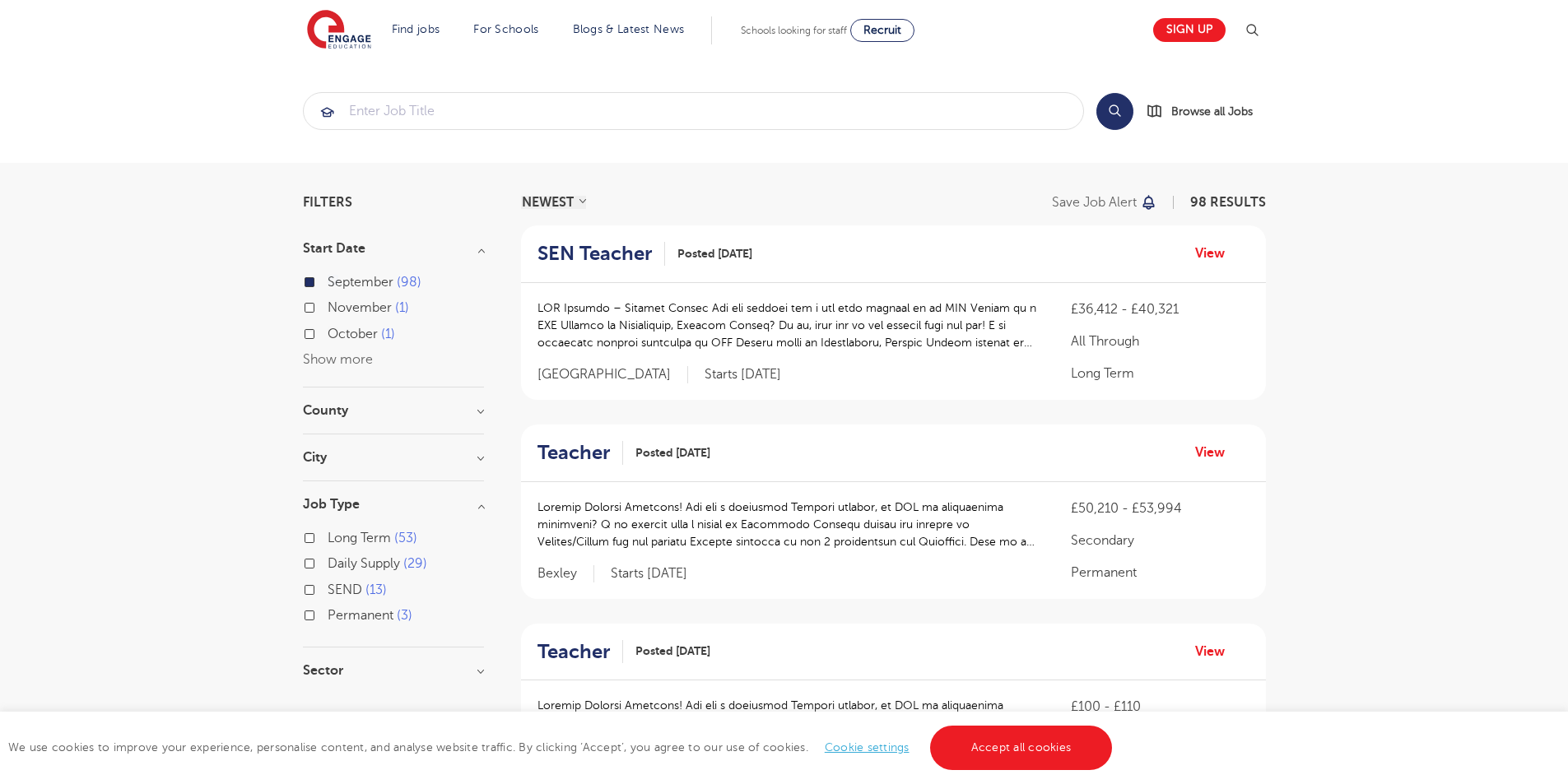
scroll to position [2100, 0]
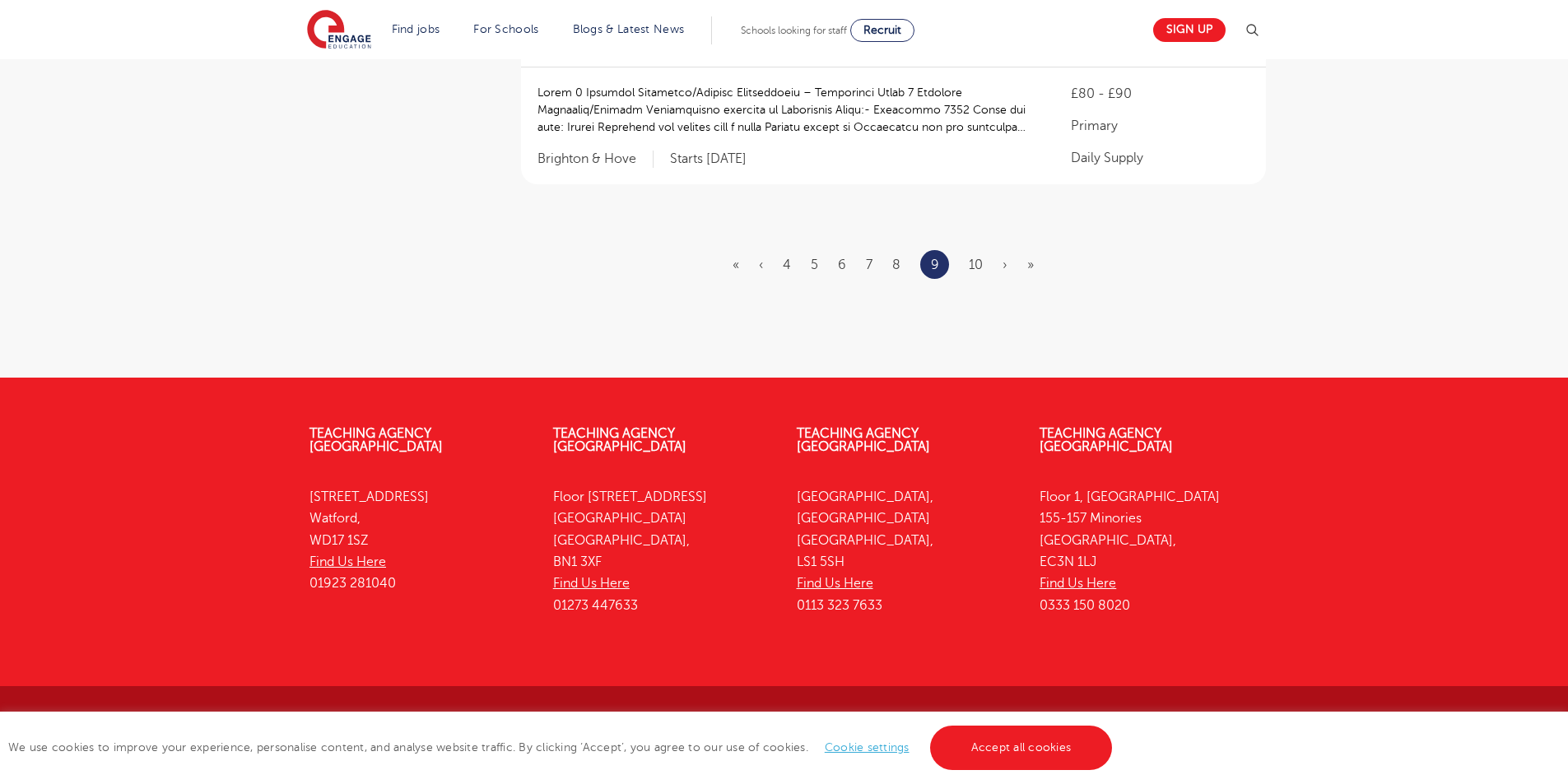
click at [972, 252] on ul "« ‹ 4 5 6 7 8 9 10 › »" at bounding box center [892, 264] width 321 height 29
click at [972, 265] on link "10" at bounding box center [975, 265] width 14 height 15
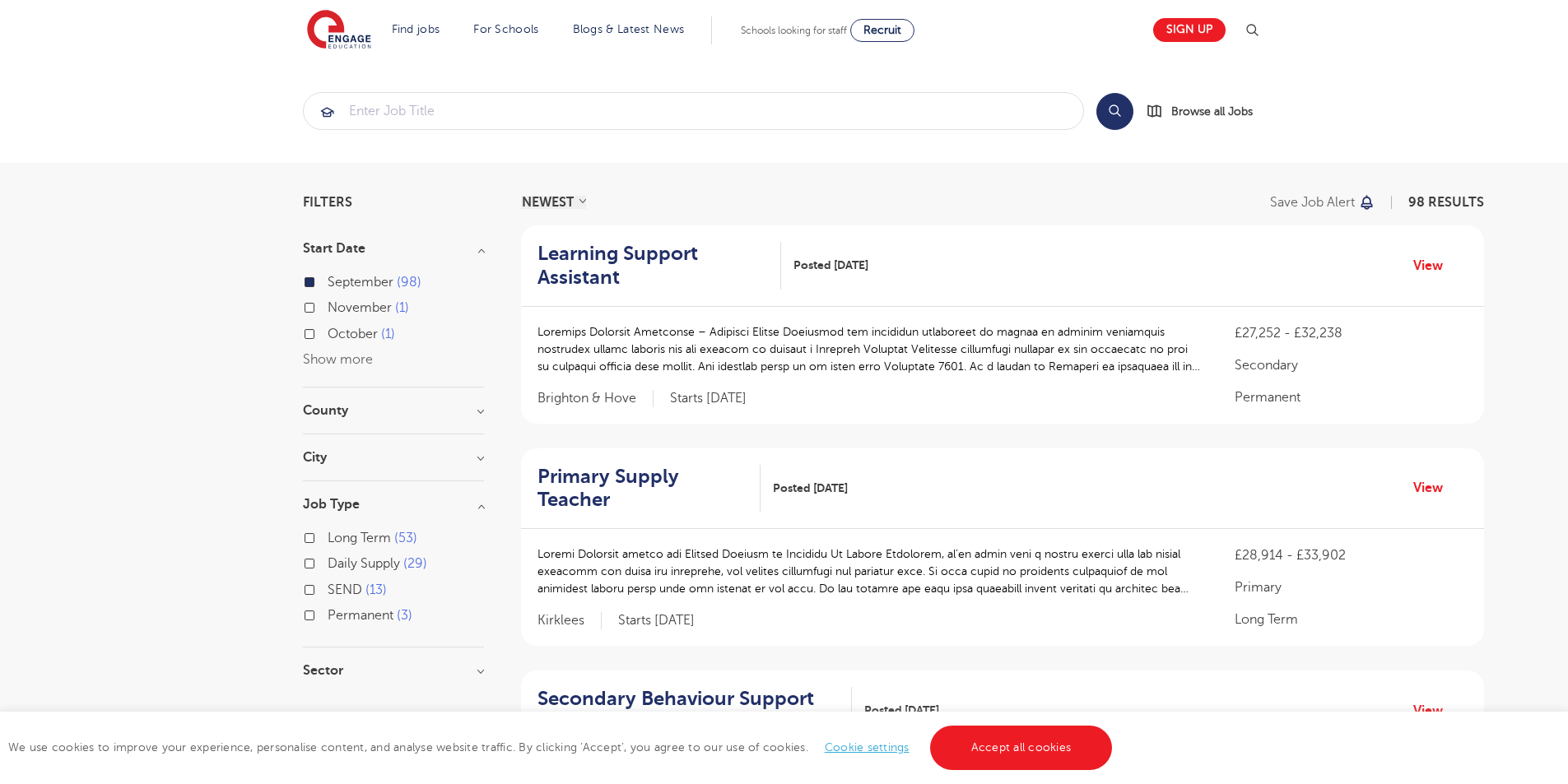
scroll to position [1749, 0]
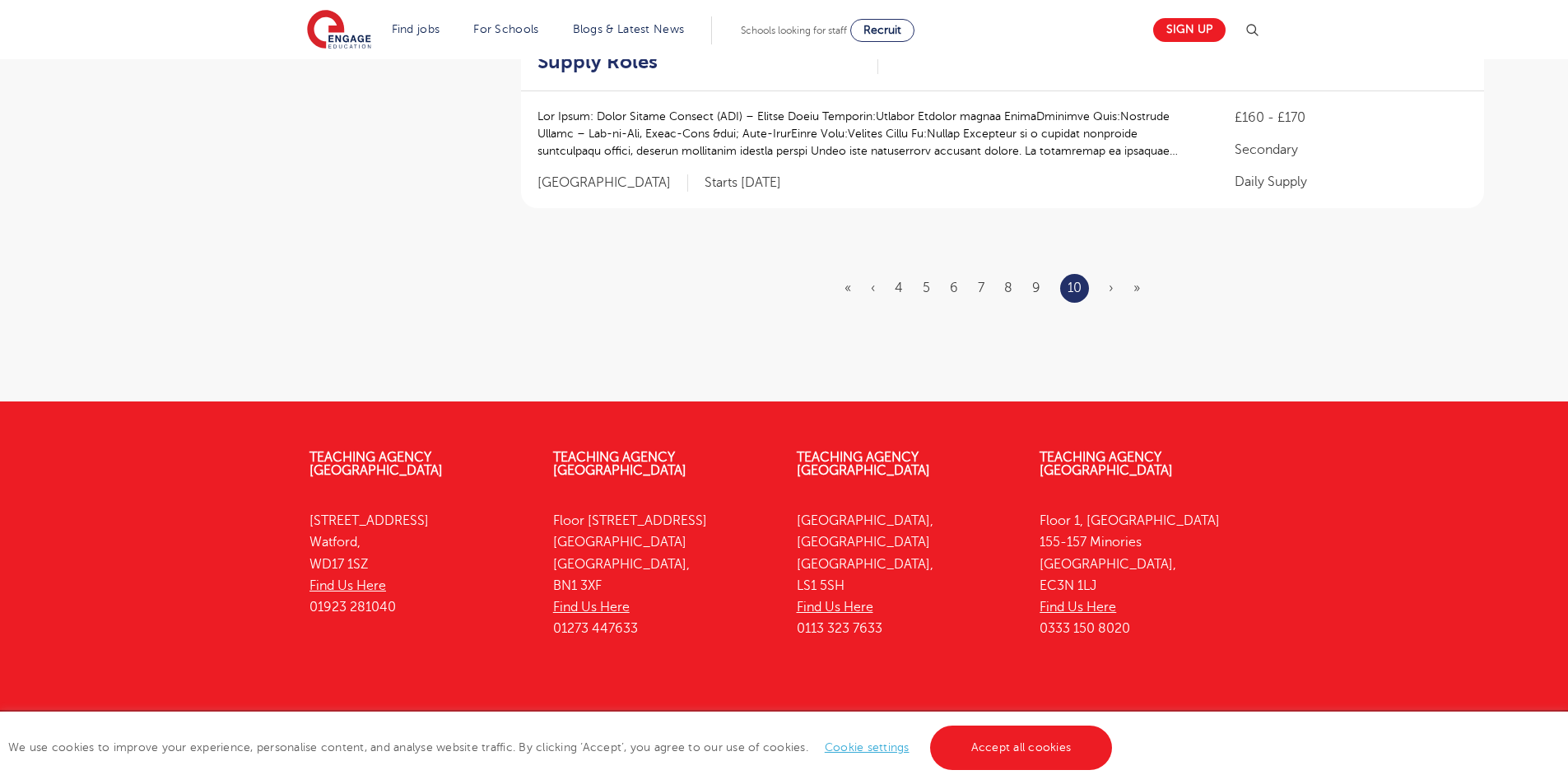
click at [1113, 273] on ul "« ‹ 4 5 6 7 8 9 10 › »" at bounding box center [1001, 287] width 315 height 29
click at [1112, 281] on span "›" at bounding box center [1110, 288] width 5 height 15
